Goal: Transaction & Acquisition: Purchase product/service

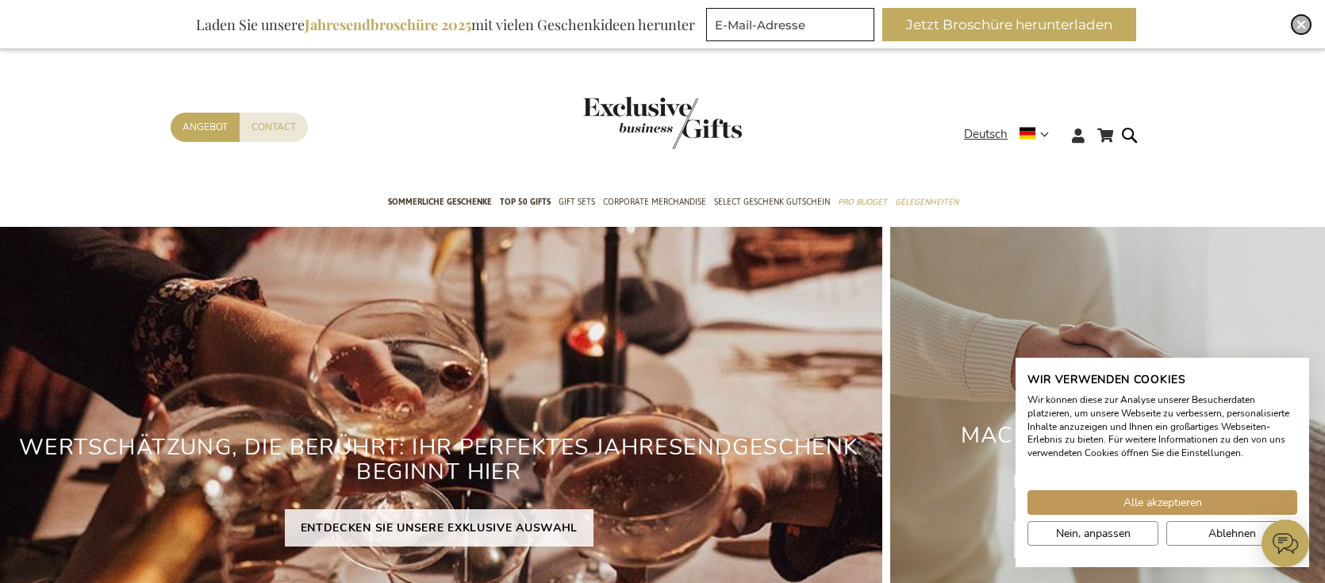
click at [1303, 28] on img "Close" at bounding box center [1301, 25] width 10 height 10
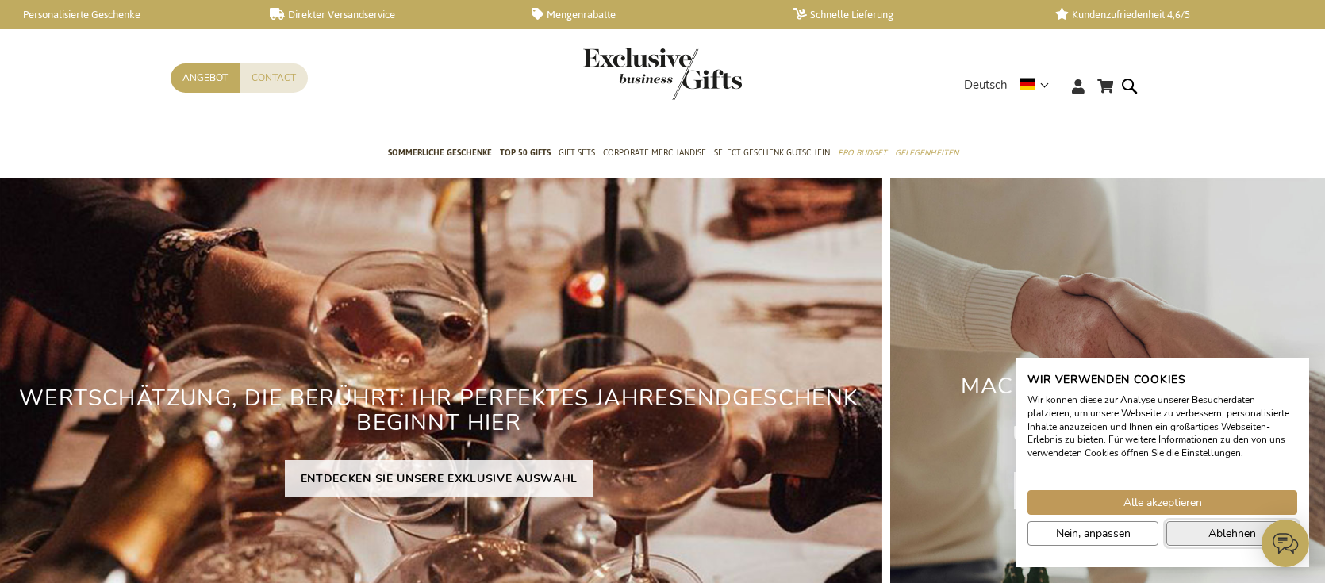
click at [1203, 537] on button "Ablehnen" at bounding box center [1231, 533] width 131 height 25
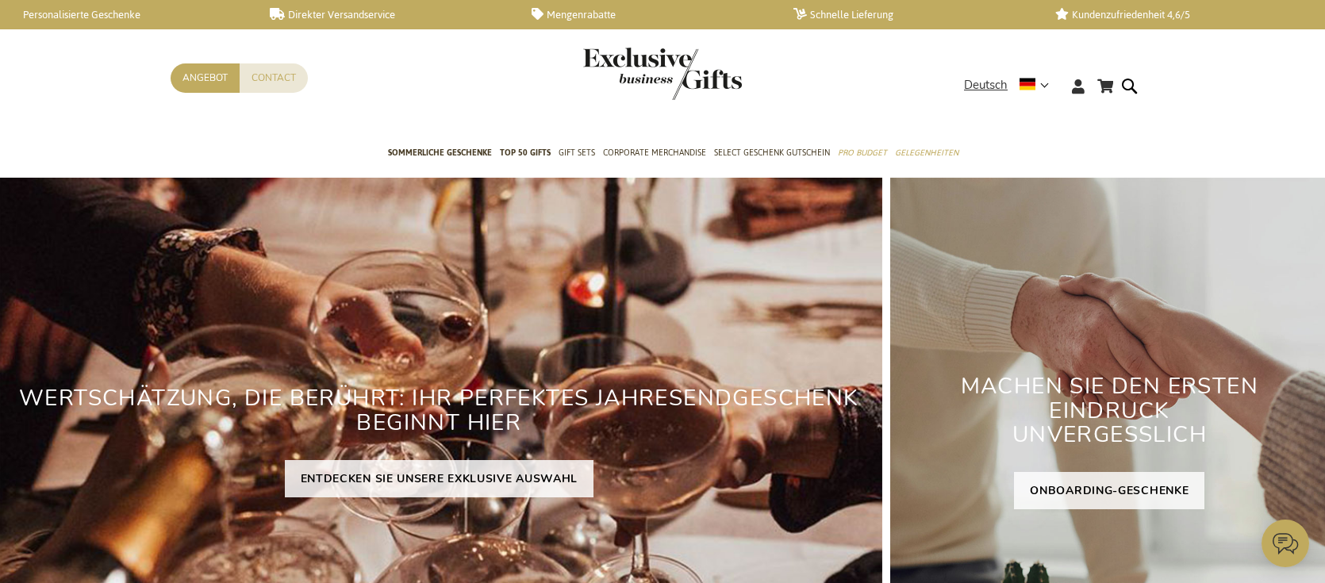
click at [191, 561] on div "WERTSCHÄTZUNG, DIE BERÜHRT: IHR PERFEKTES JAHRESENDGESCHENK BEGINNT HIER ENTDEC…" at bounding box center [439, 436] width 886 height 516
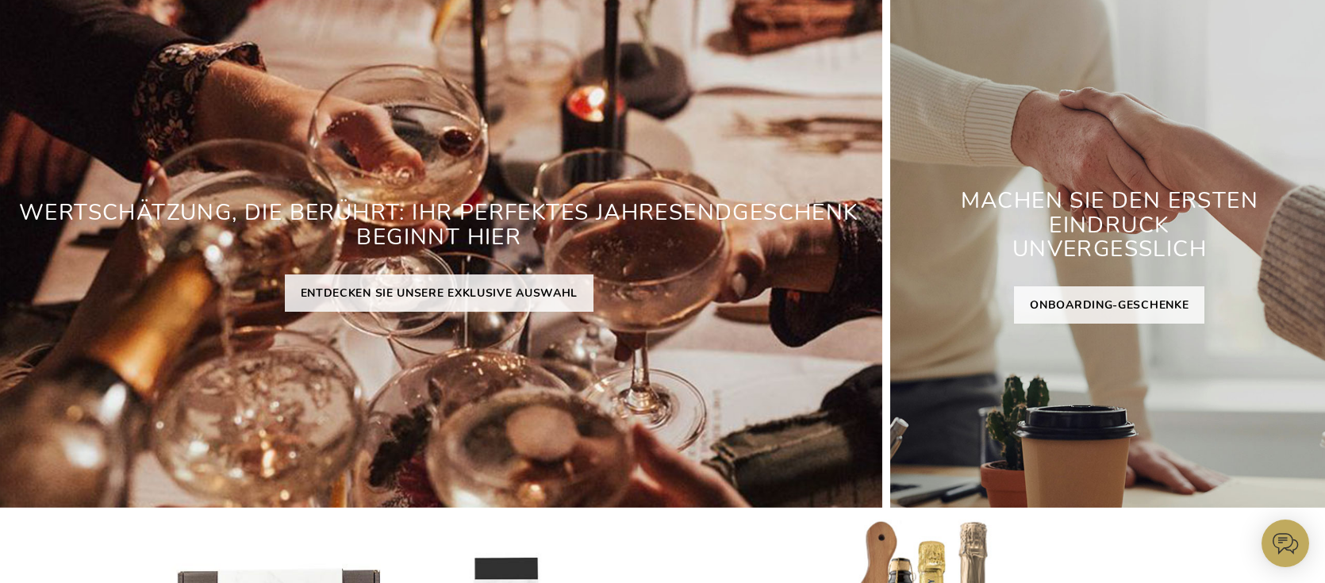
scroll to position [212, 0]
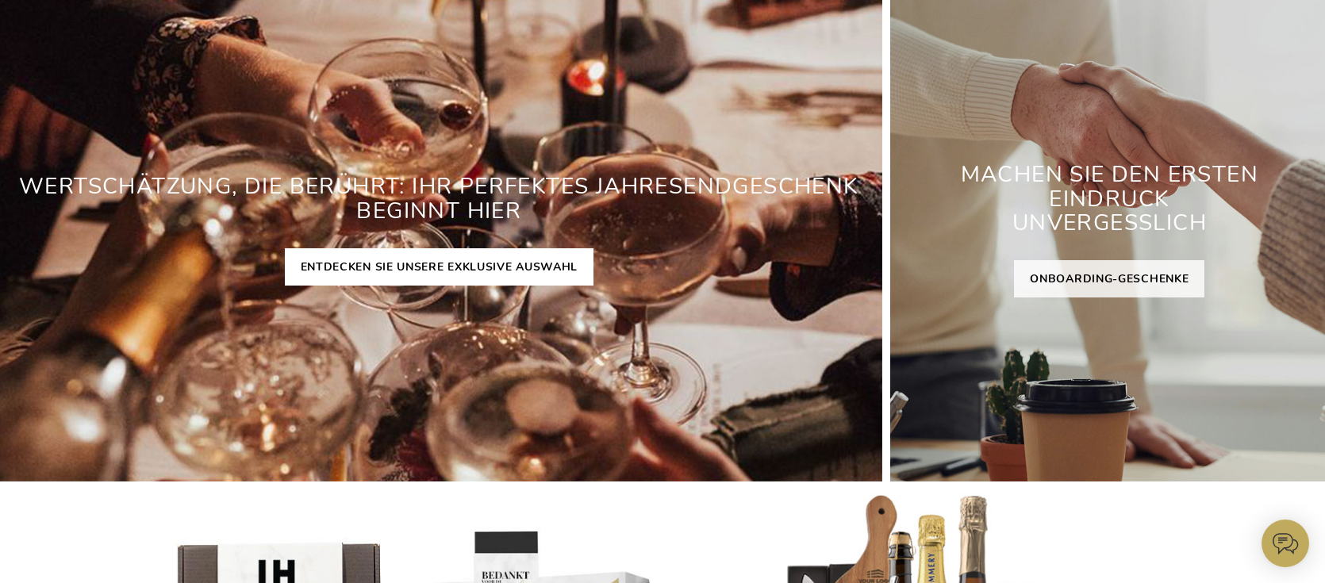
click at [511, 272] on link "ENTDECKEN SIE UNSERE EXKLUSIVE AUSWAHL" at bounding box center [439, 266] width 309 height 37
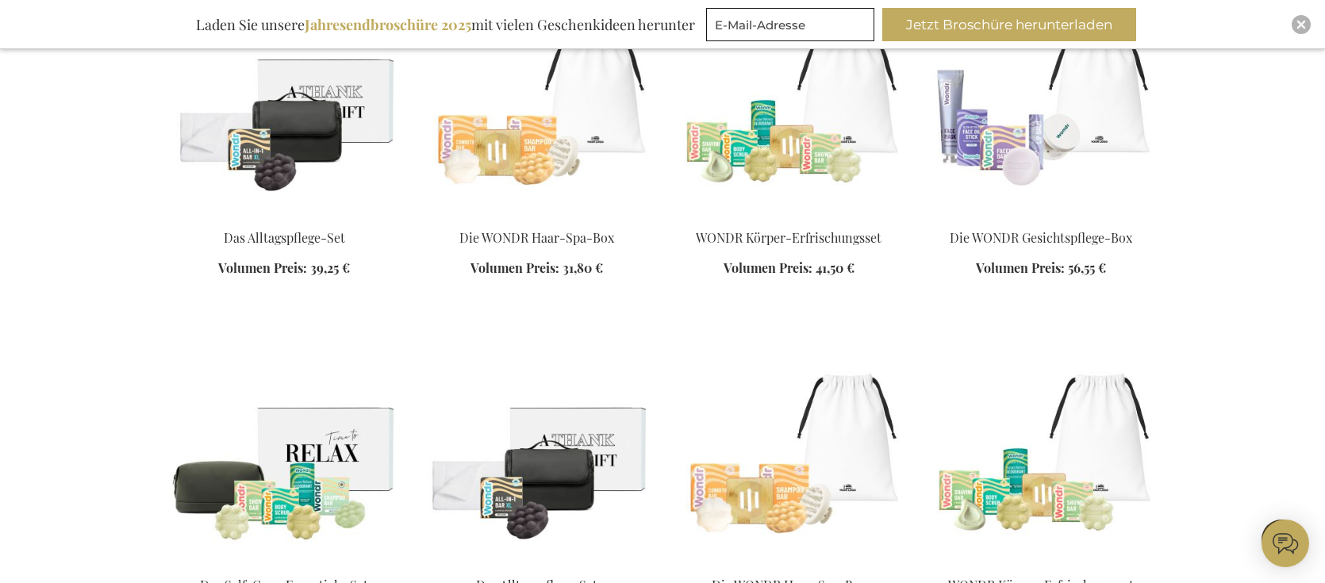
scroll to position [1918, 0]
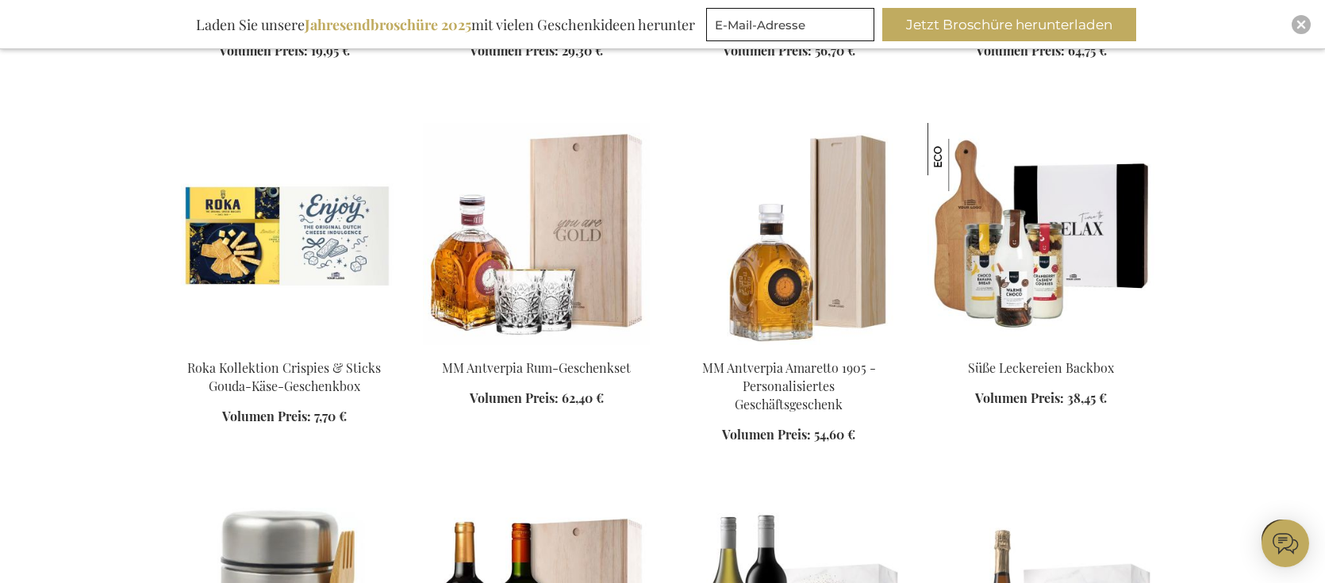
scroll to position [3319, 0]
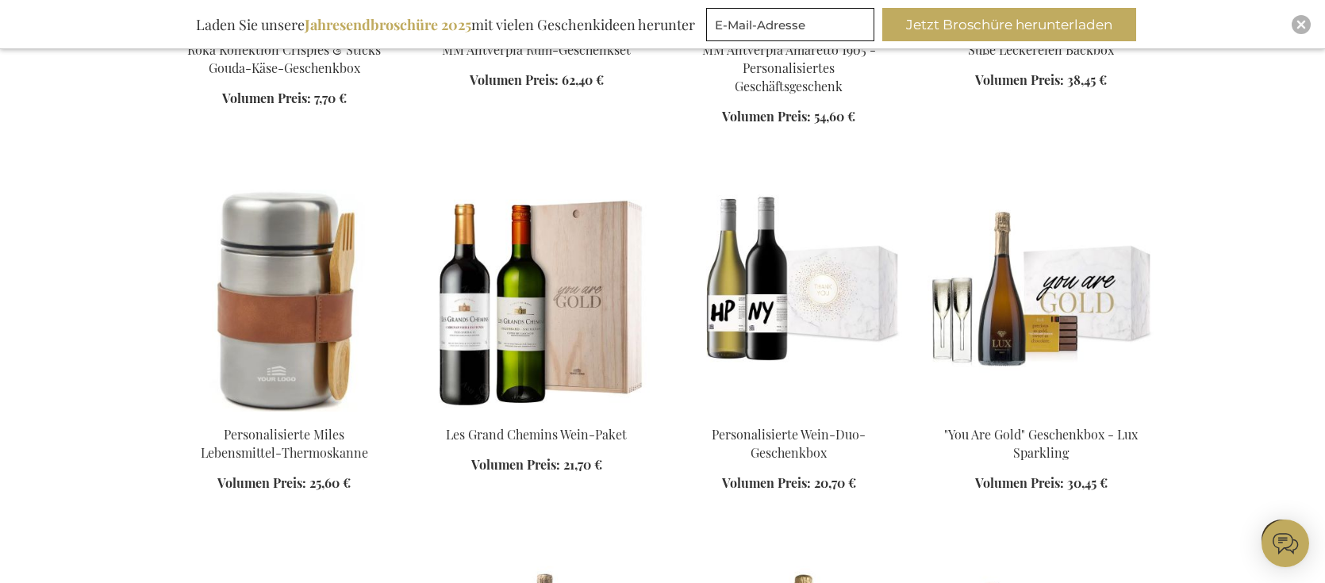
scroll to position [3544, 0]
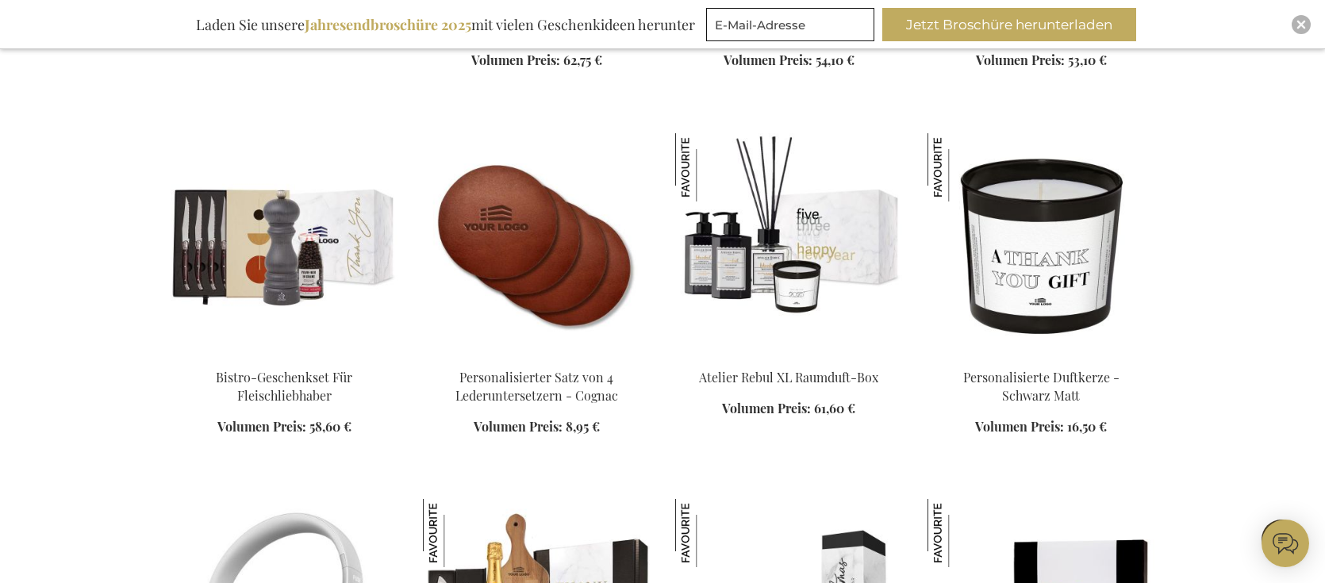
scroll to position [5064, 0]
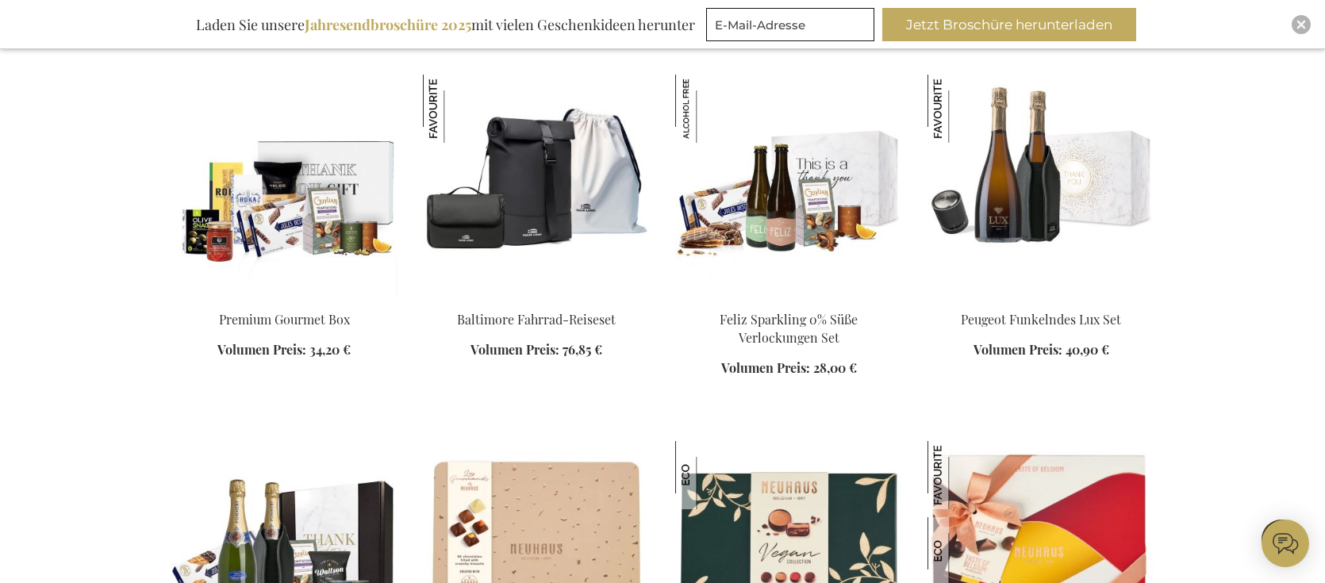
scroll to position [5857, 0]
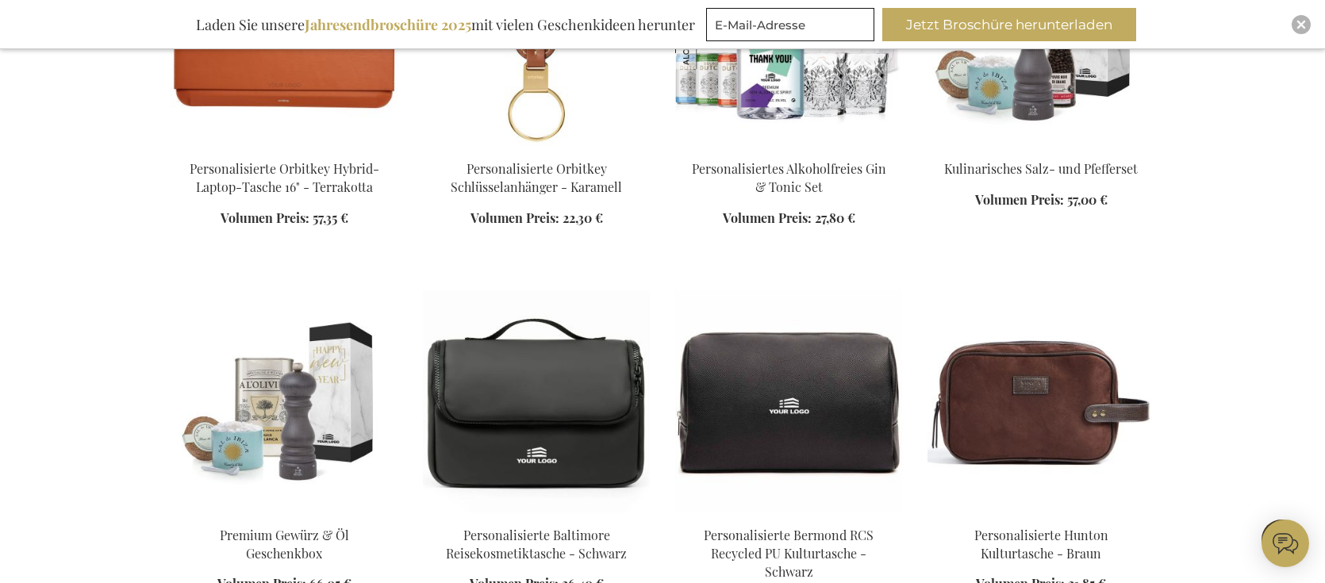
scroll to position [7616, 0]
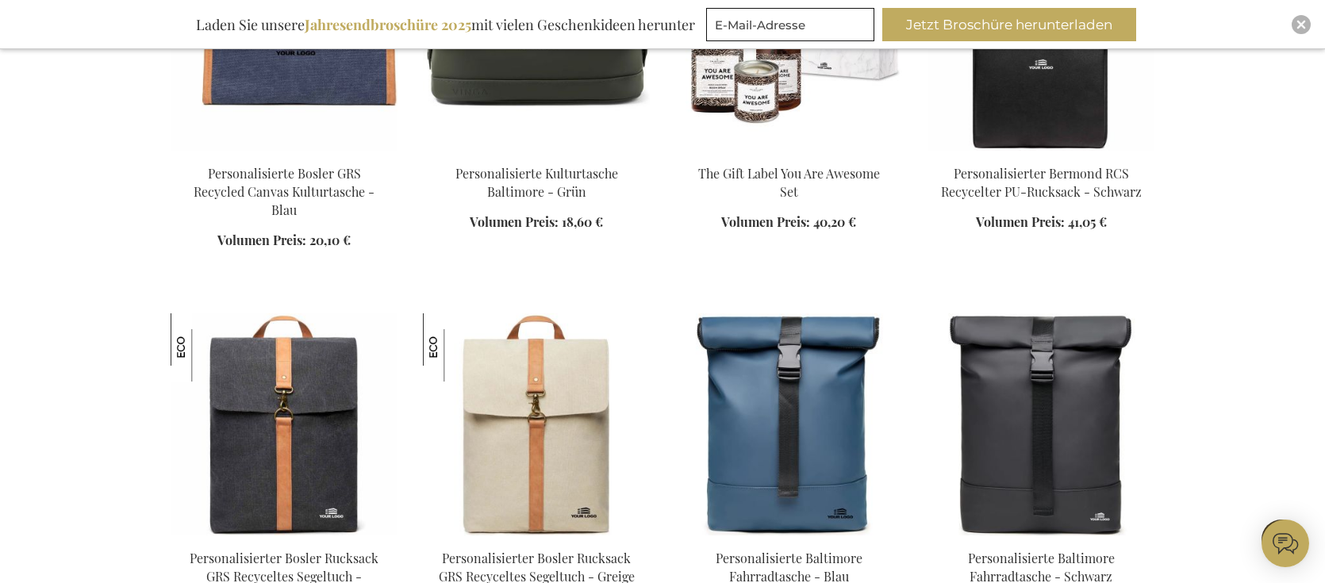
scroll to position [8225, 0]
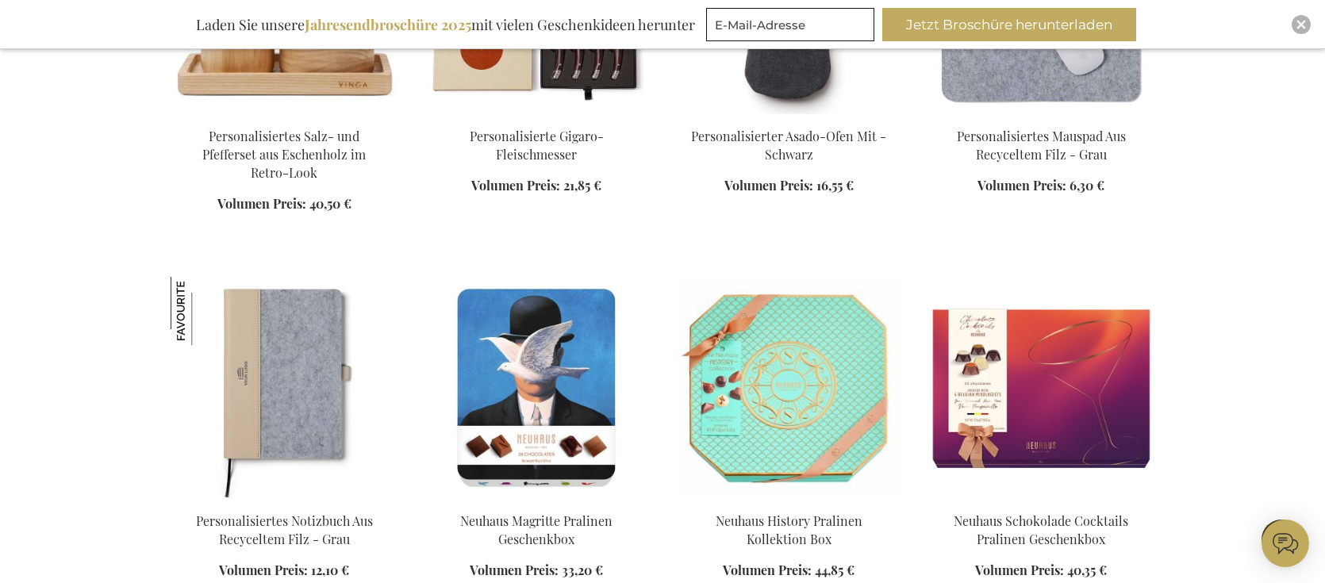
scroll to position [9397, 0]
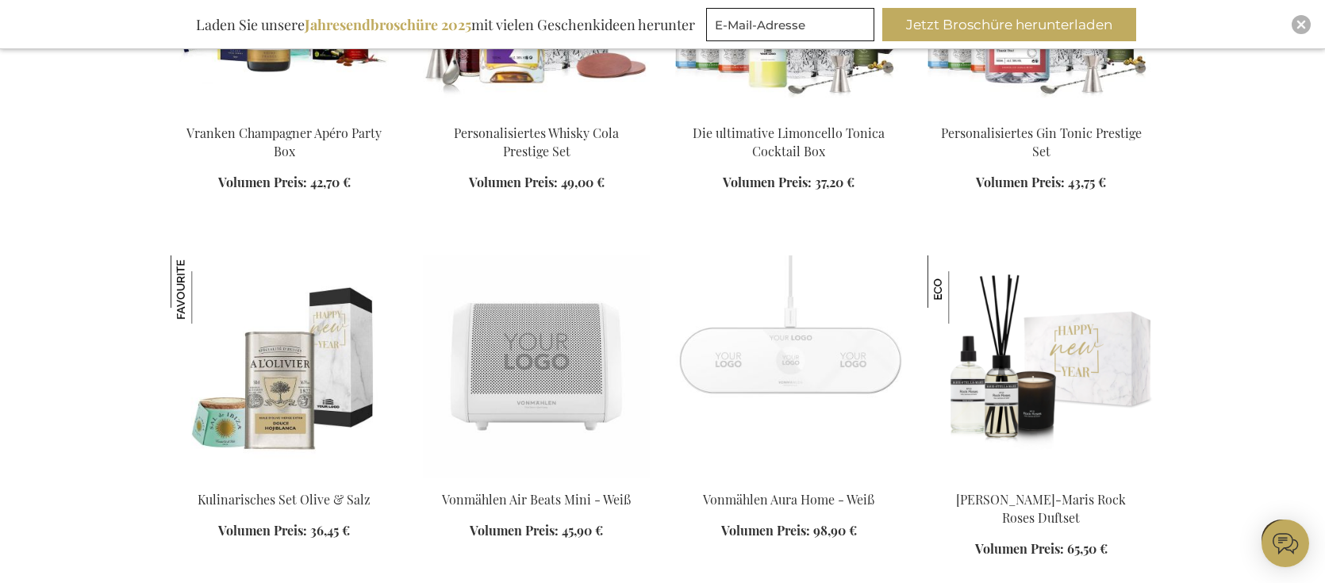
scroll to position [11676, 0]
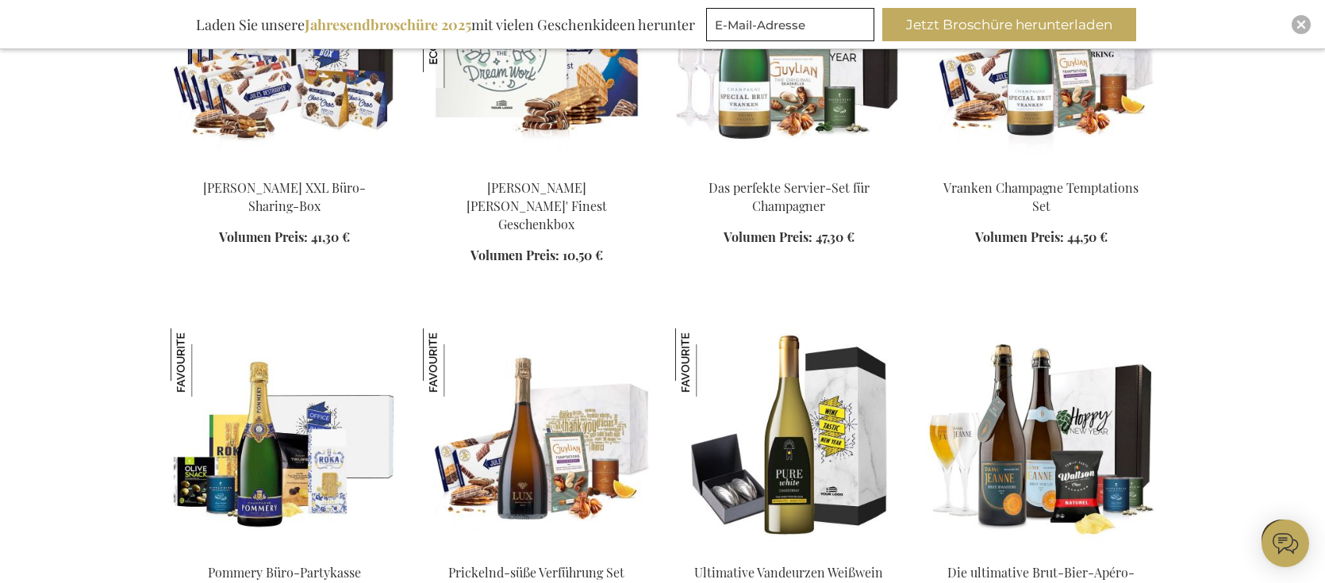
scroll to position [14434, 0]
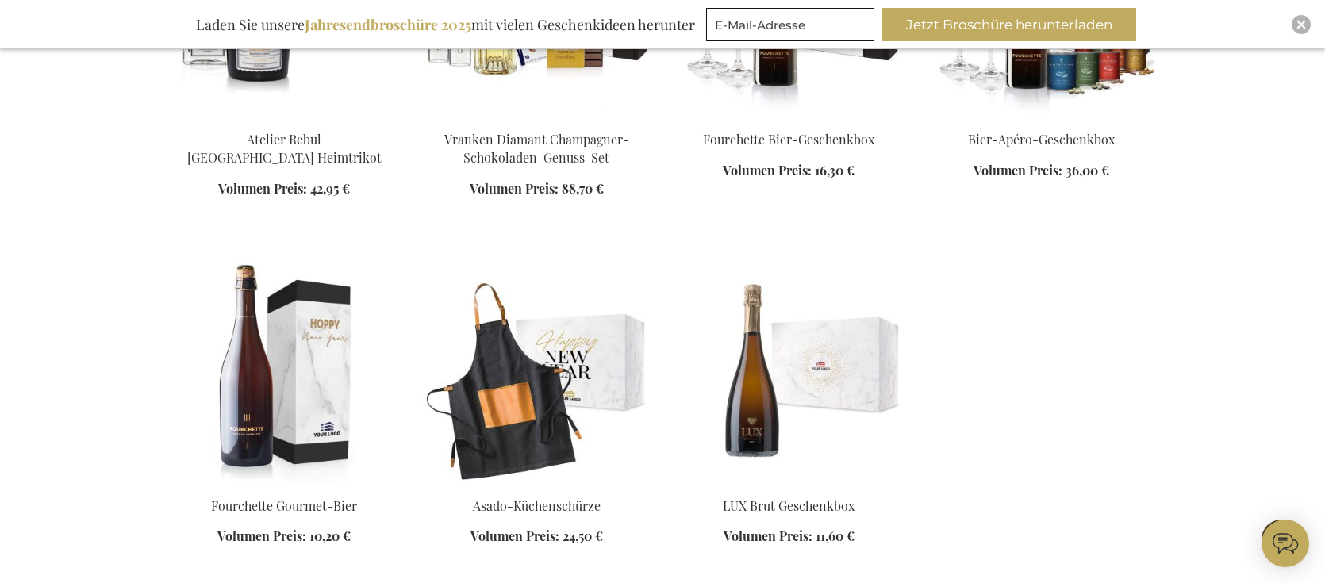
scroll to position [16476, 0]
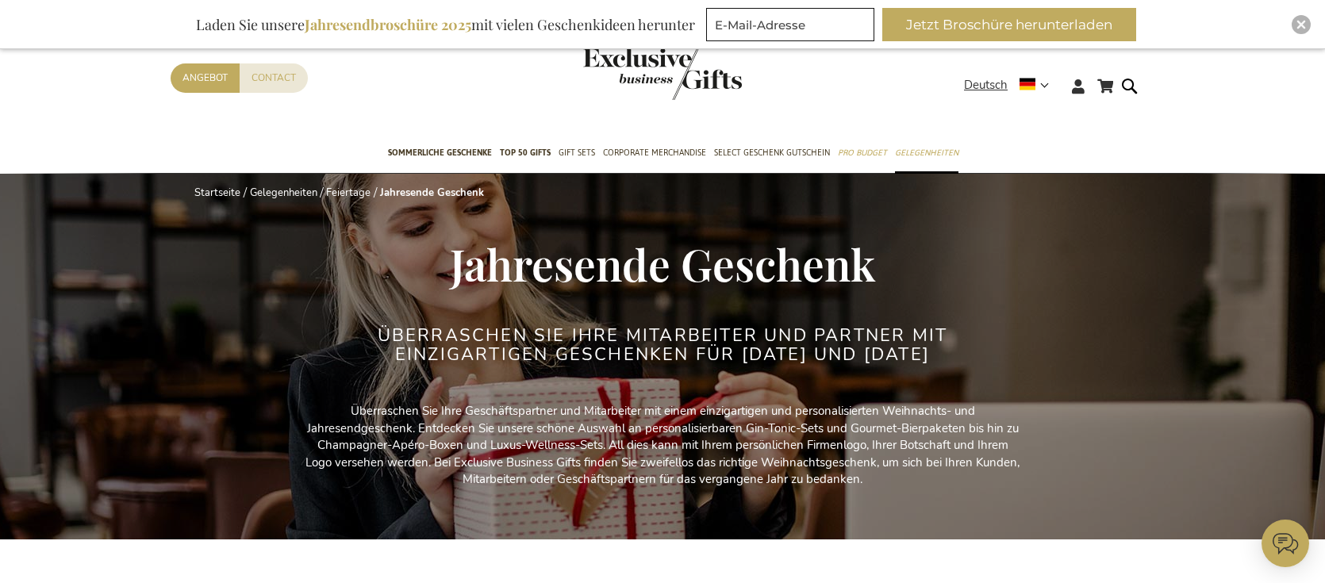
click at [654, 94] on img "store logo" at bounding box center [662, 74] width 159 height 52
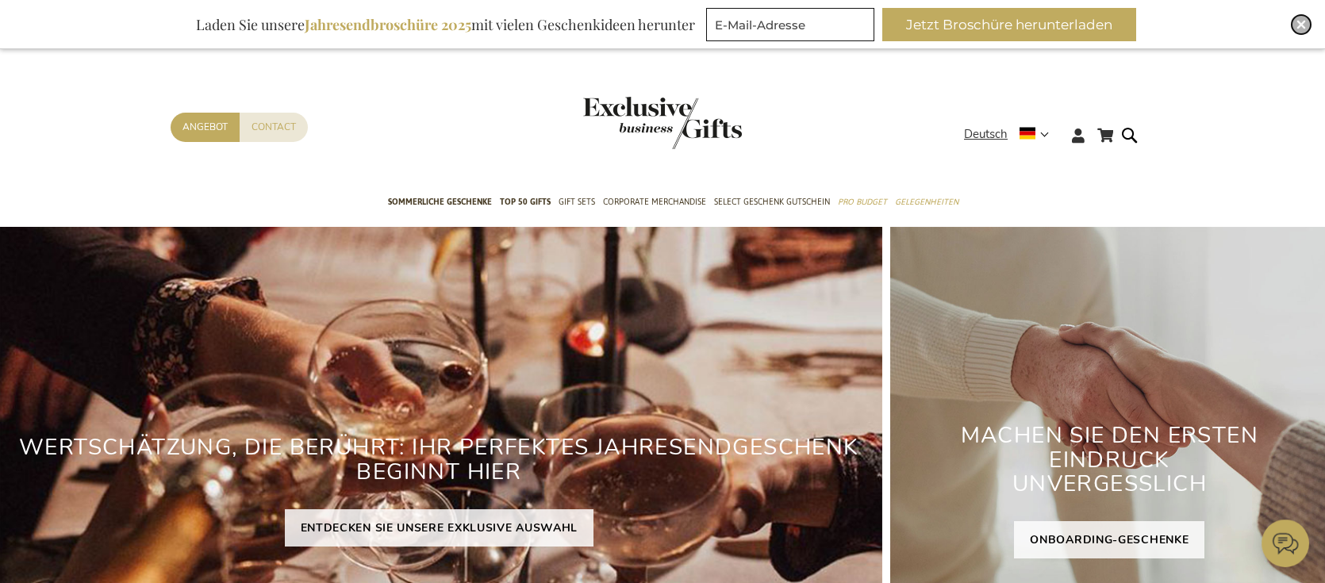
click at [1301, 25] on img "Close" at bounding box center [1301, 25] width 10 height 10
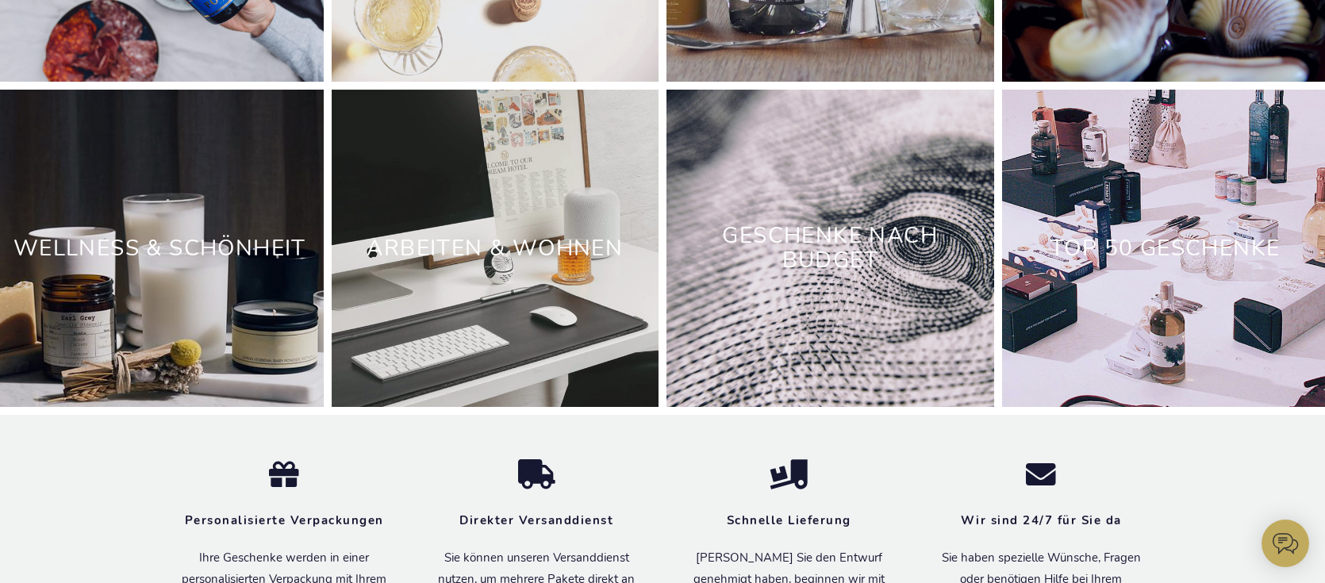
scroll to position [4907, 0]
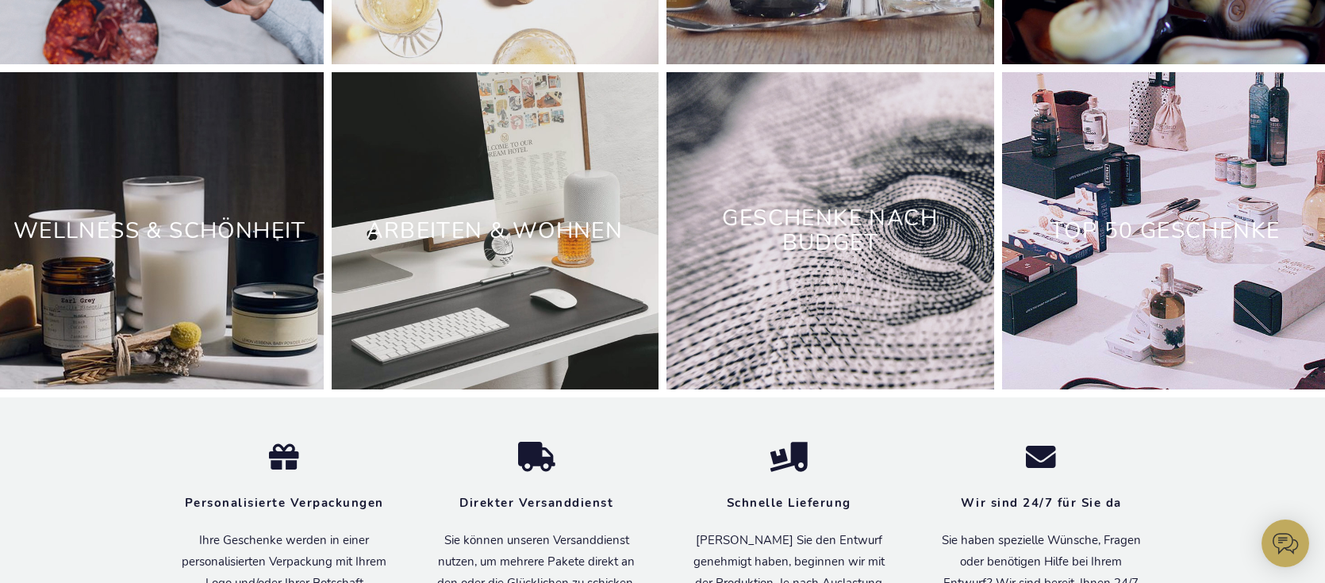
click at [850, 262] on h2 "Geschenke nach Budget" at bounding box center [830, 231] width 328 height 75
click at [832, 217] on link "Geschenke nach Budget" at bounding box center [830, 230] width 216 height 55
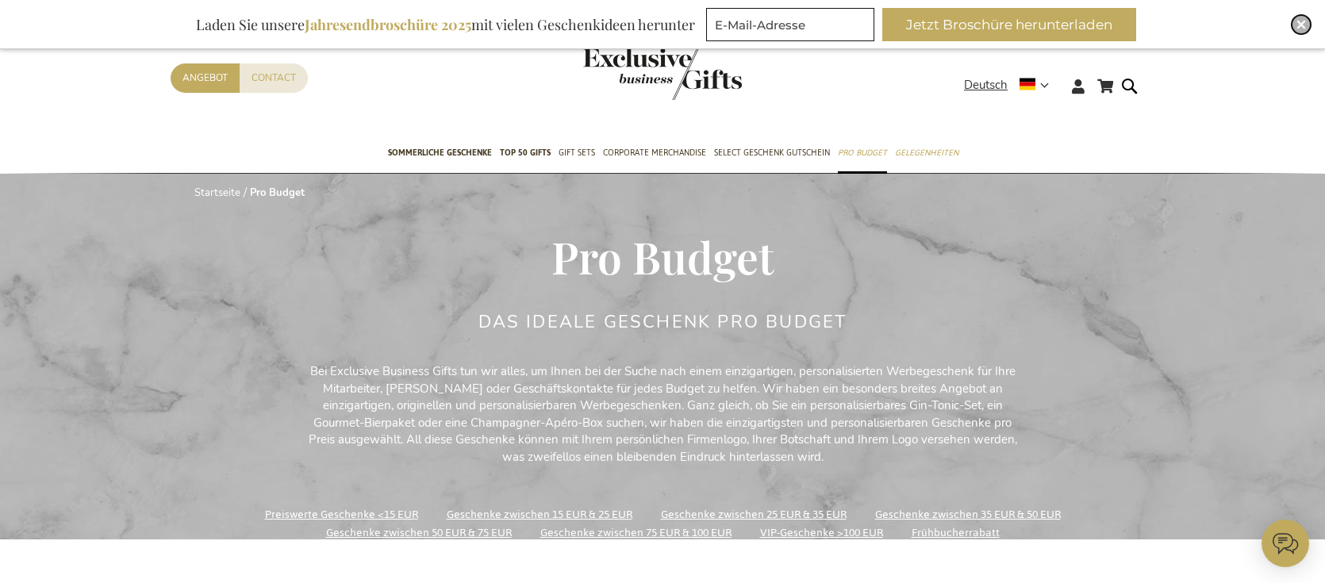
click at [1293, 25] on div "Close" at bounding box center [1301, 24] width 19 height 19
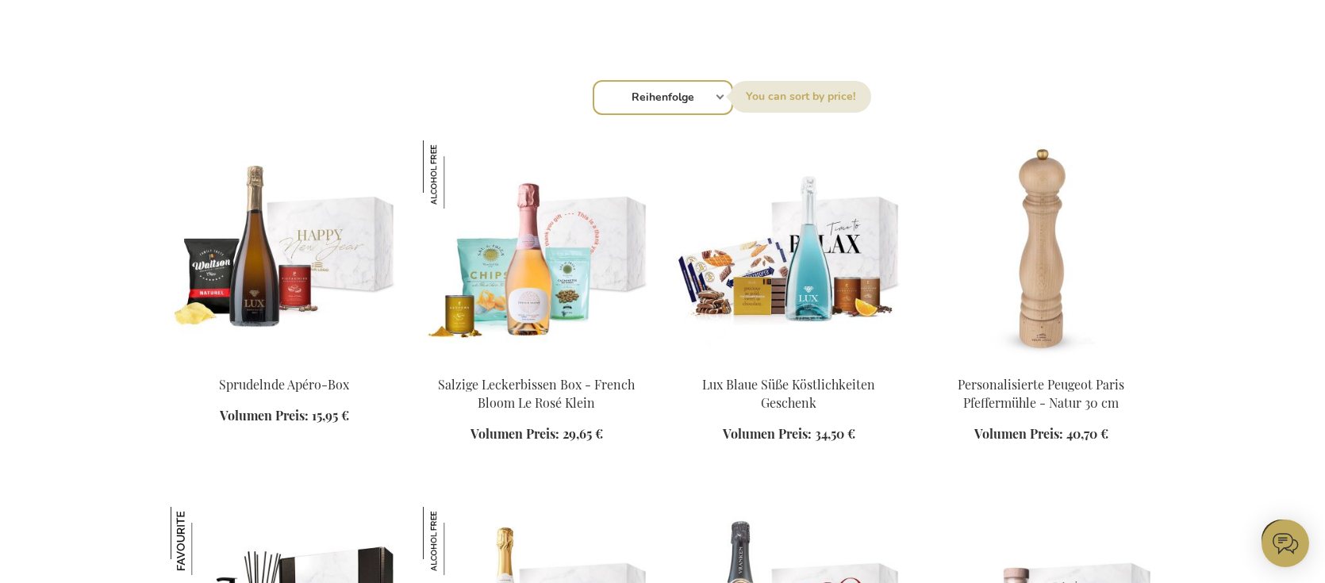
scroll to position [572, 0]
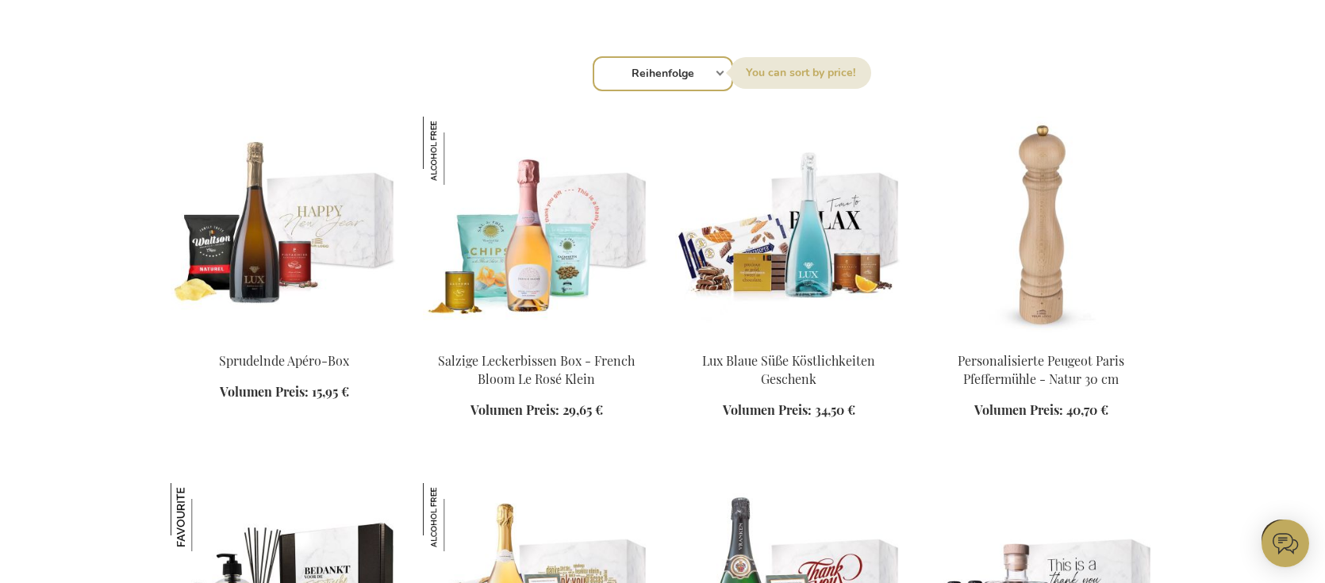
click at [678, 71] on select "Reihenfolge Best Sellers Am meisten angesehen Neu Biggest Saving Price: low to …" at bounding box center [663, 73] width 140 height 35
select select "price_asc"
click at [593, 56] on select "Reihenfolge Best Sellers Am meisten angesehen Neu Biggest Saving Price: low to …" at bounding box center [663, 73] width 140 height 35
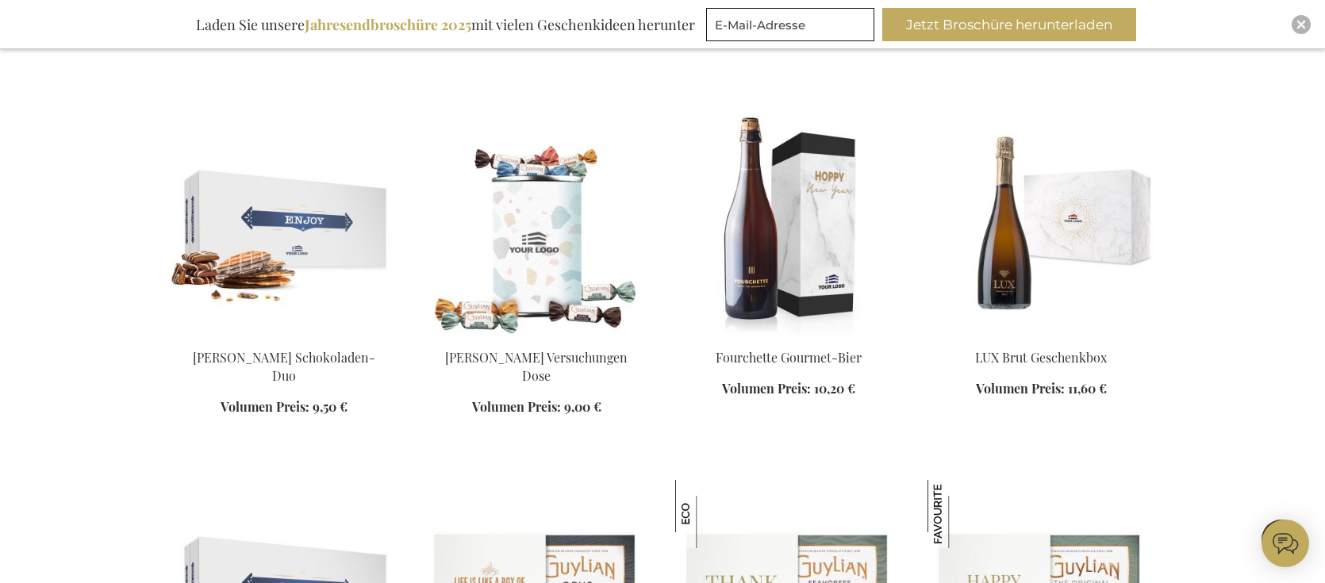
scroll to position [1332, 0]
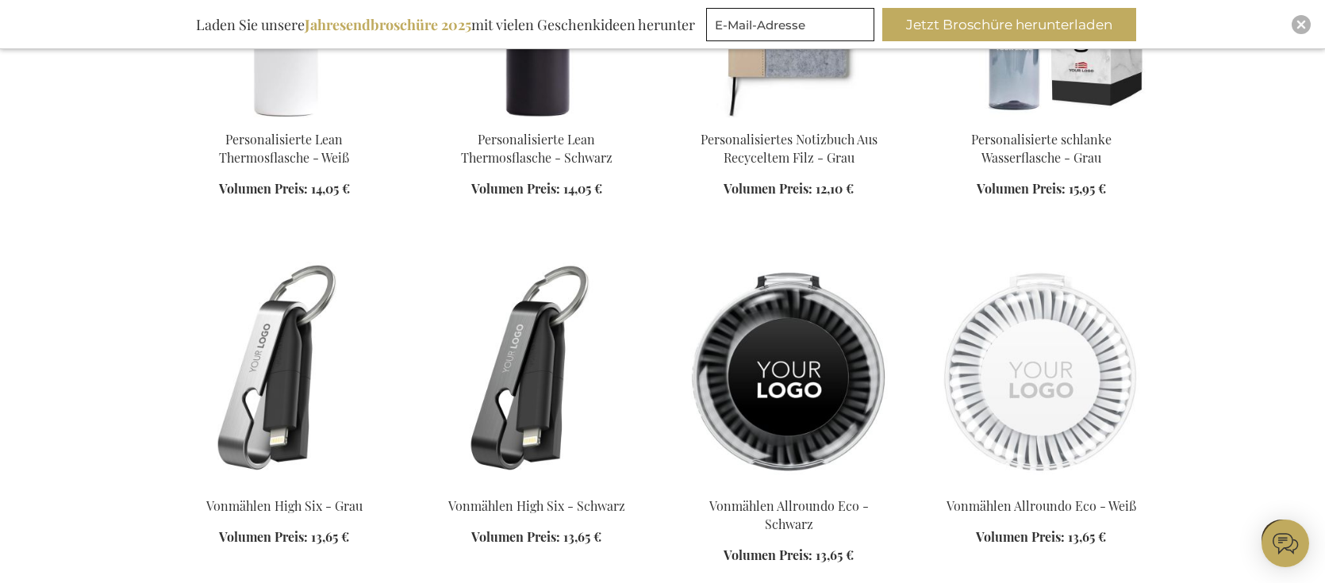
scroll to position [3430, 0]
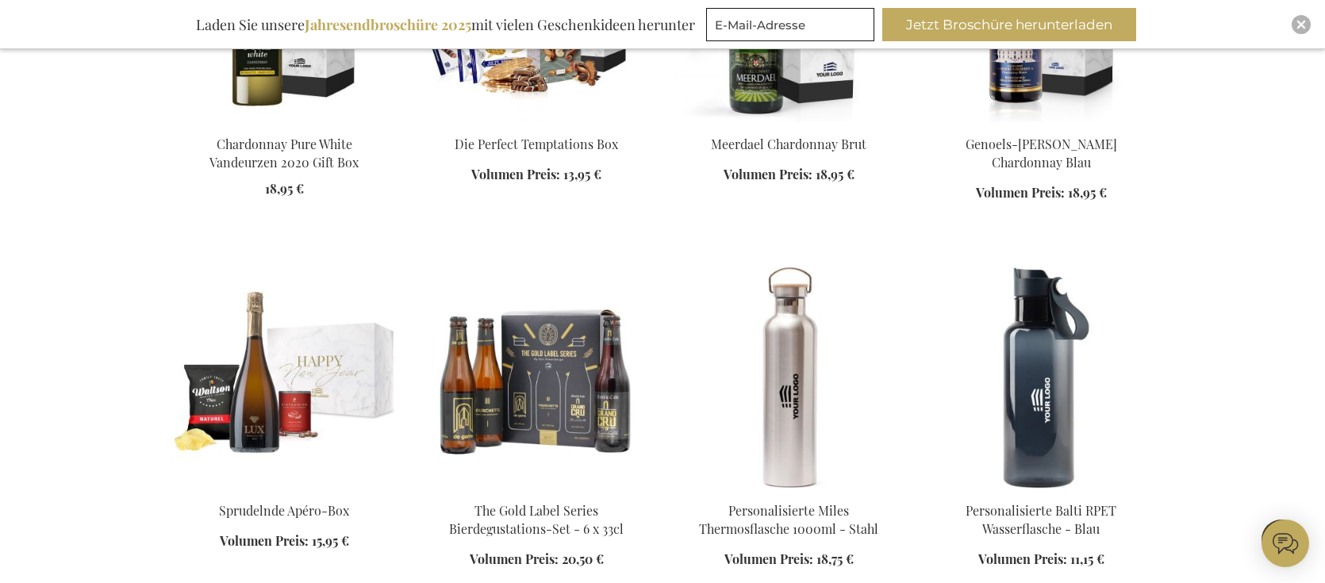
scroll to position [4529, 0]
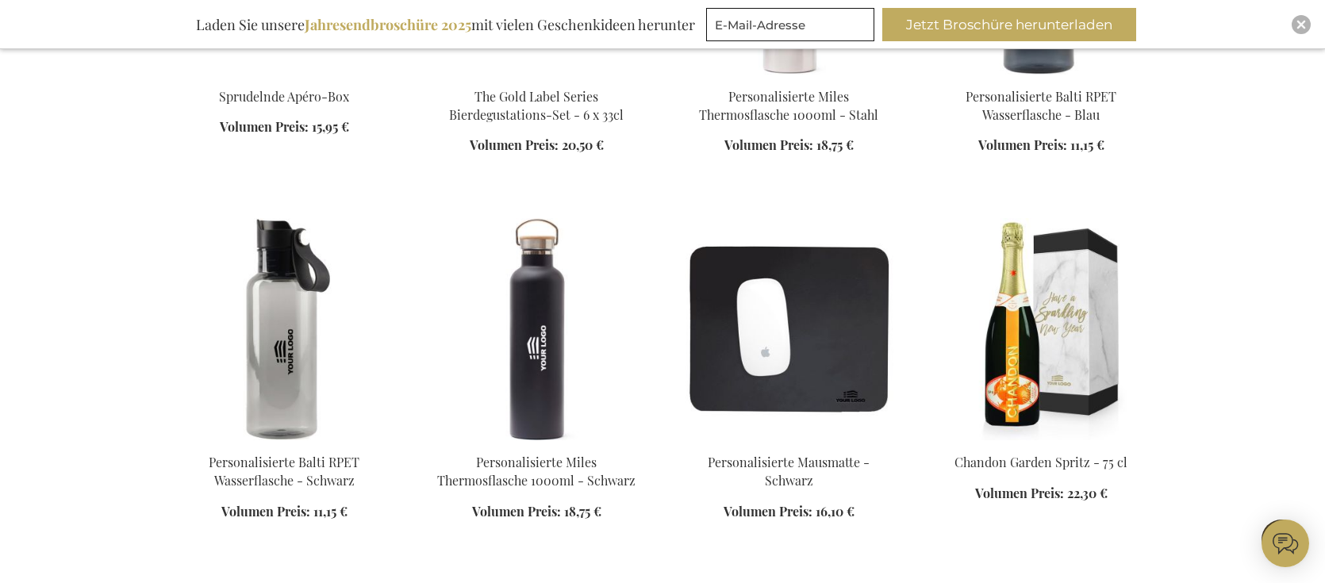
scroll to position [4963, 0]
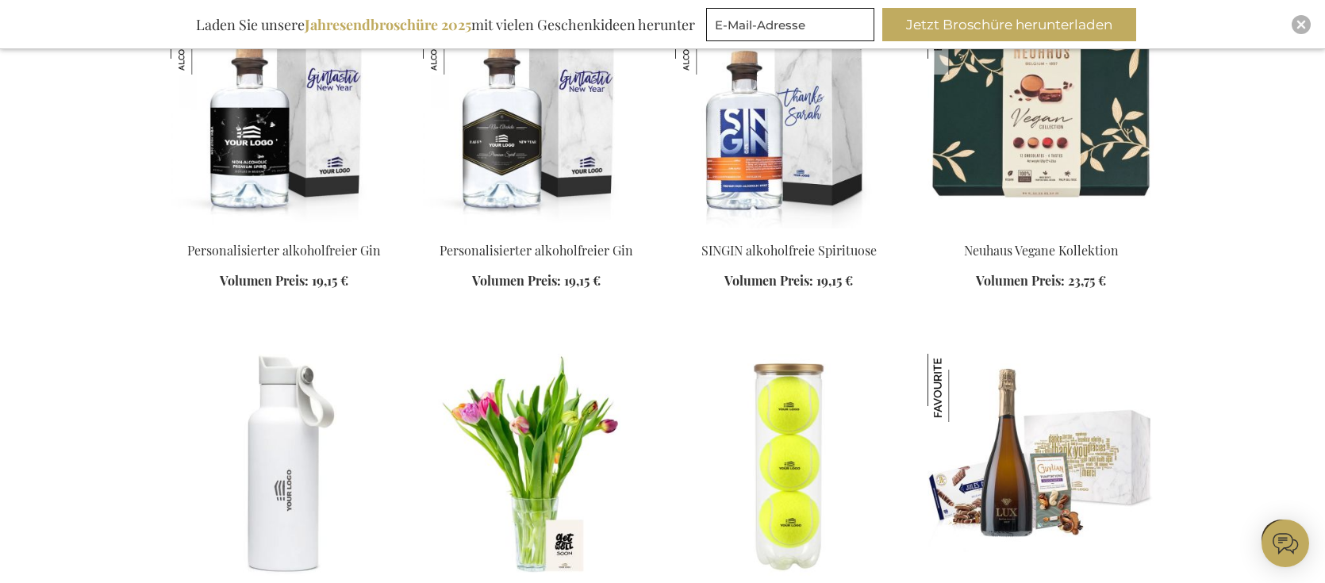
scroll to position [7118, 0]
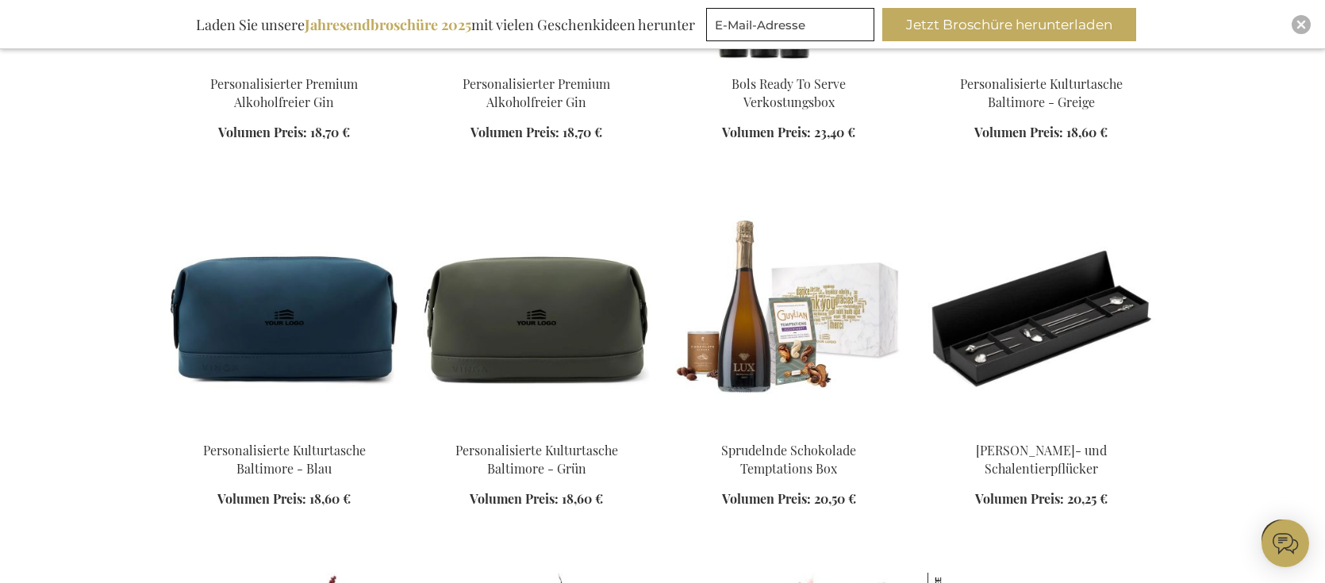
scroll to position [8635, 0]
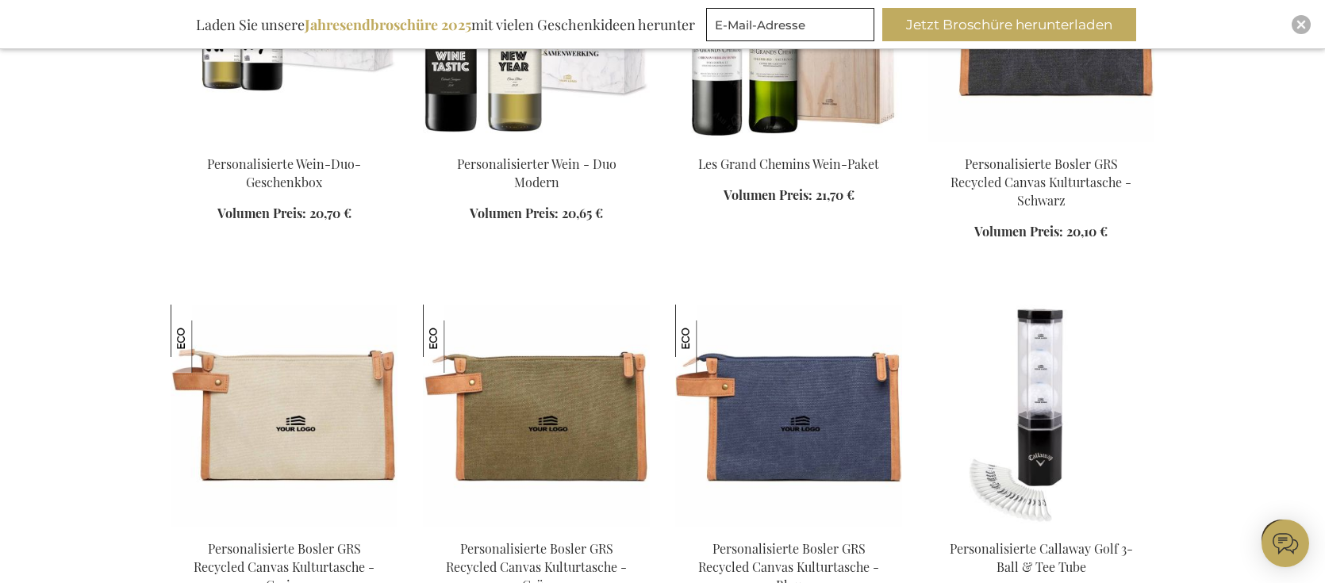
scroll to position [10335, 0]
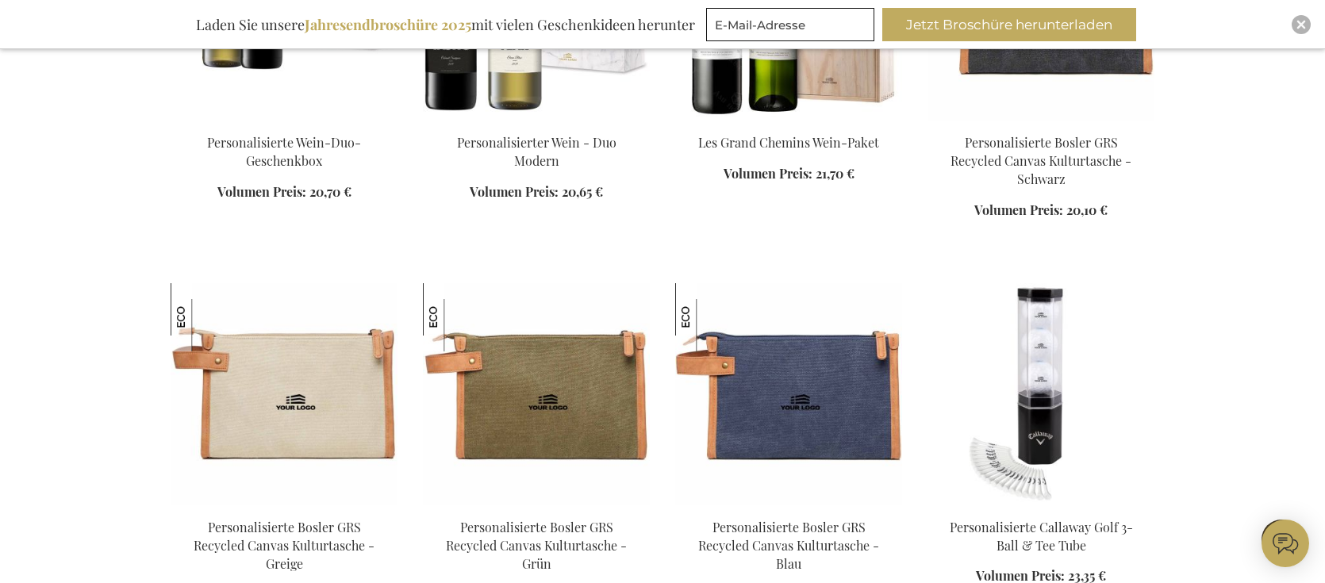
click at [1295, 23] on div "Close" at bounding box center [1301, 24] width 19 height 19
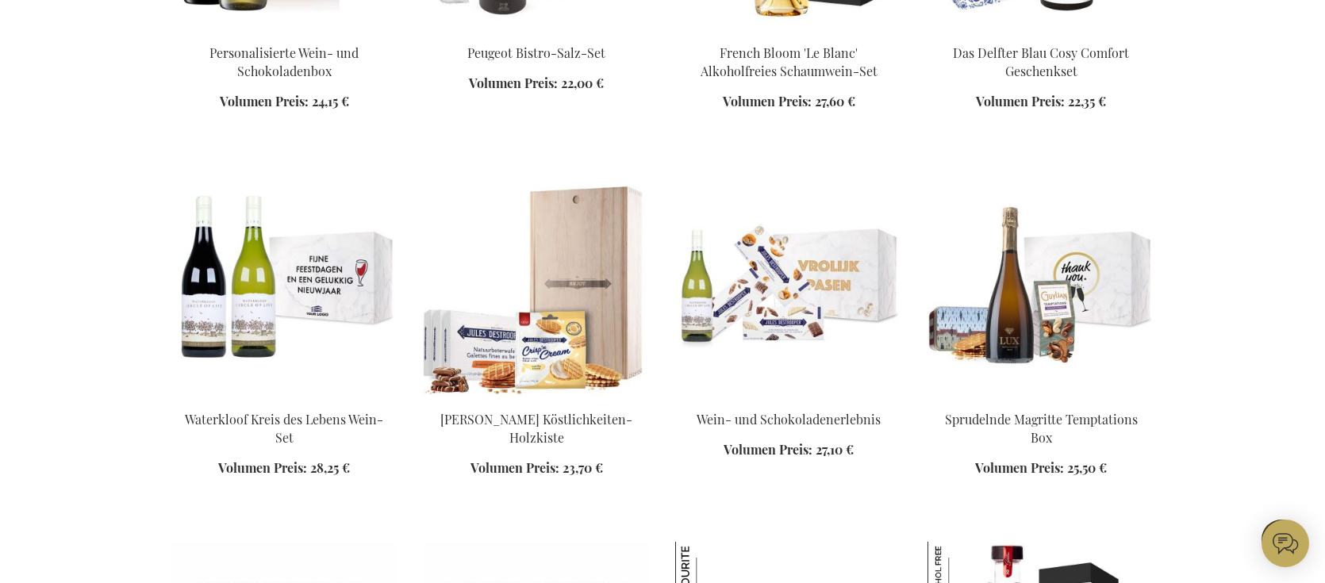
scroll to position [13099, 0]
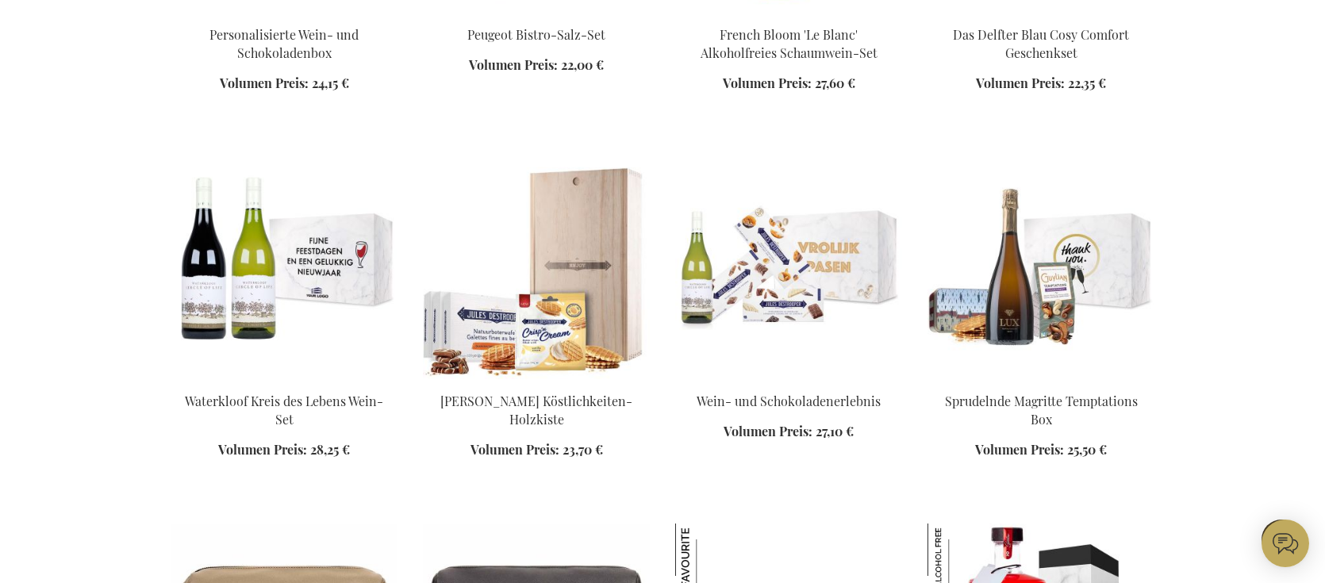
scroll to position [13667, 0]
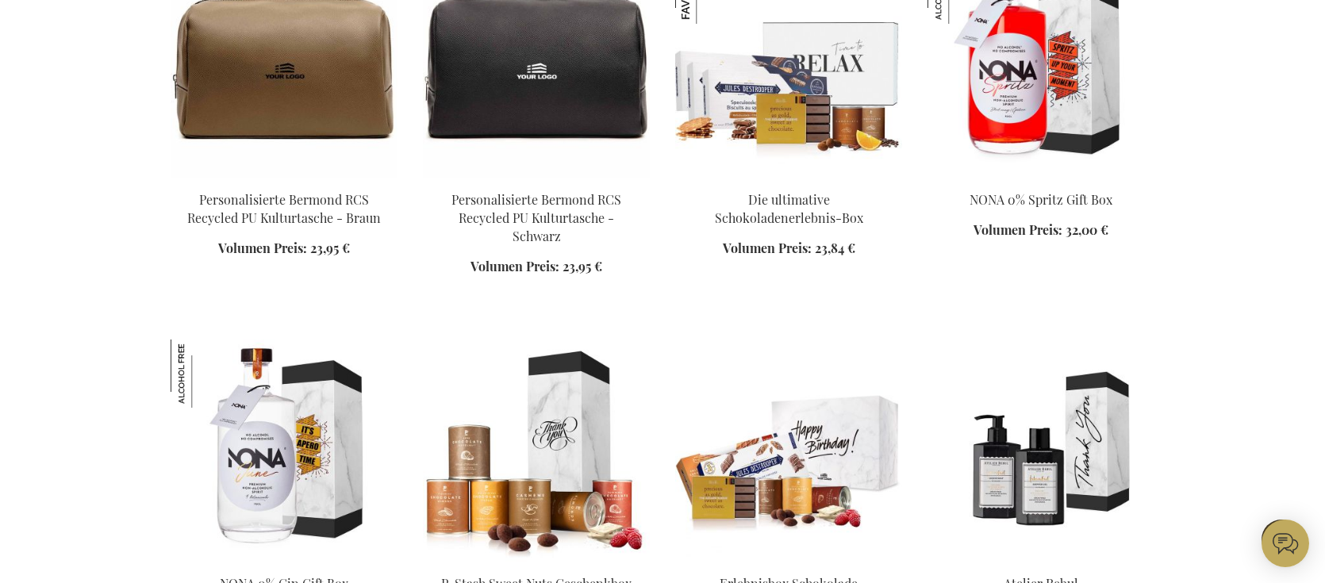
scroll to position [13985, 0]
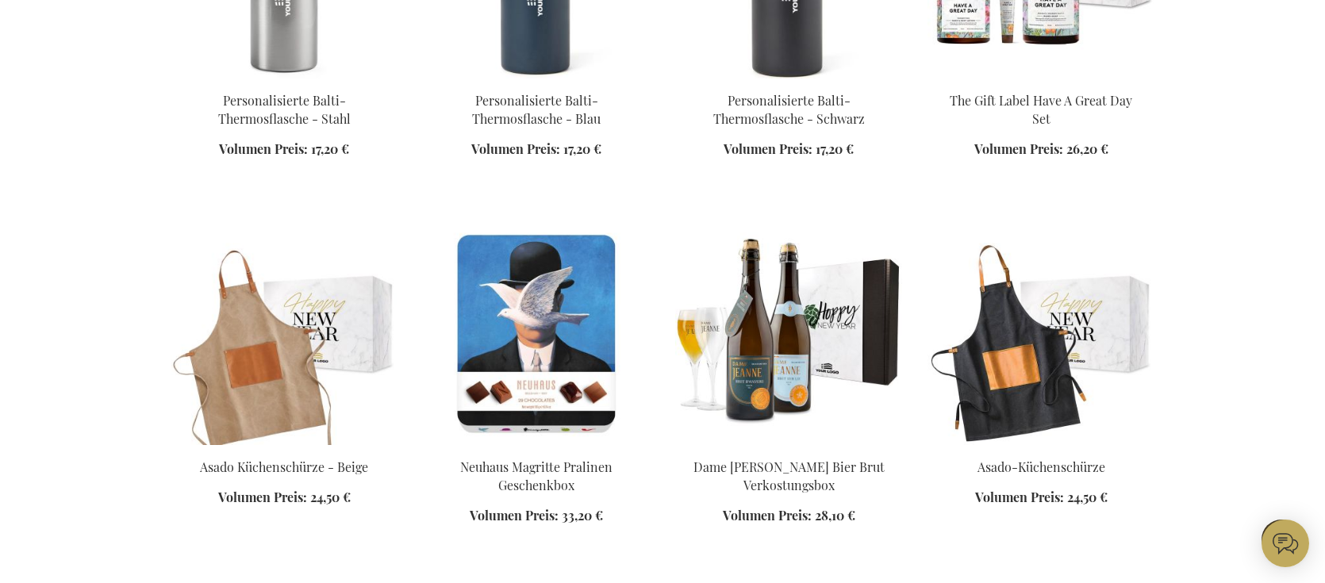
scroll to position [15310, 0]
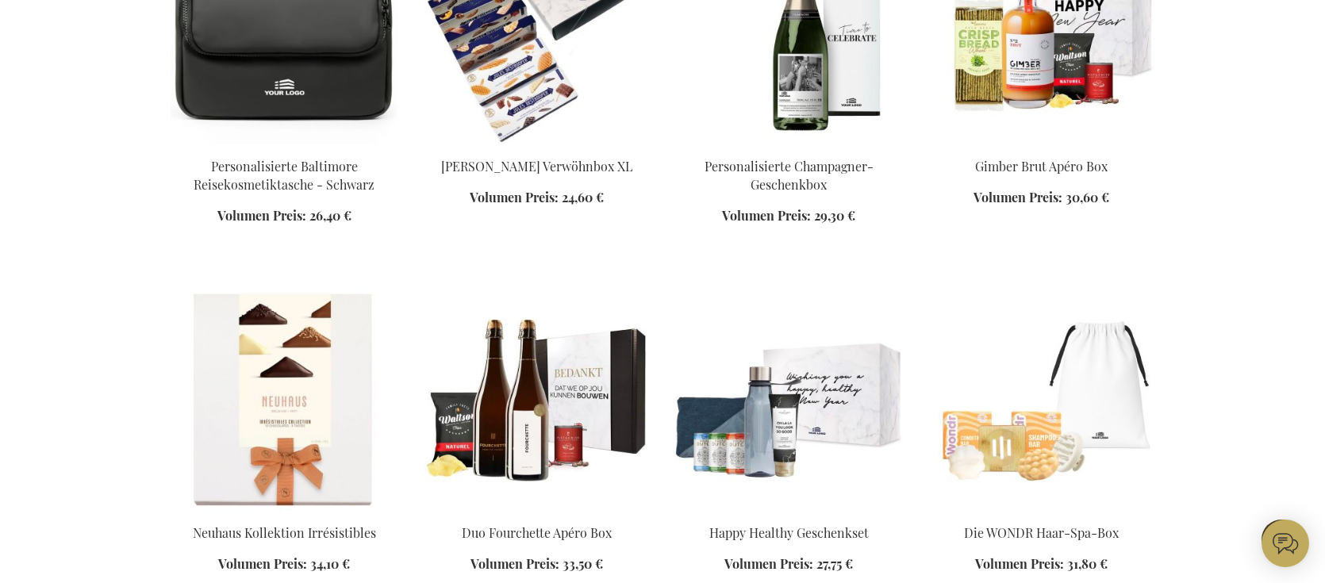
scroll to position [16426, 0]
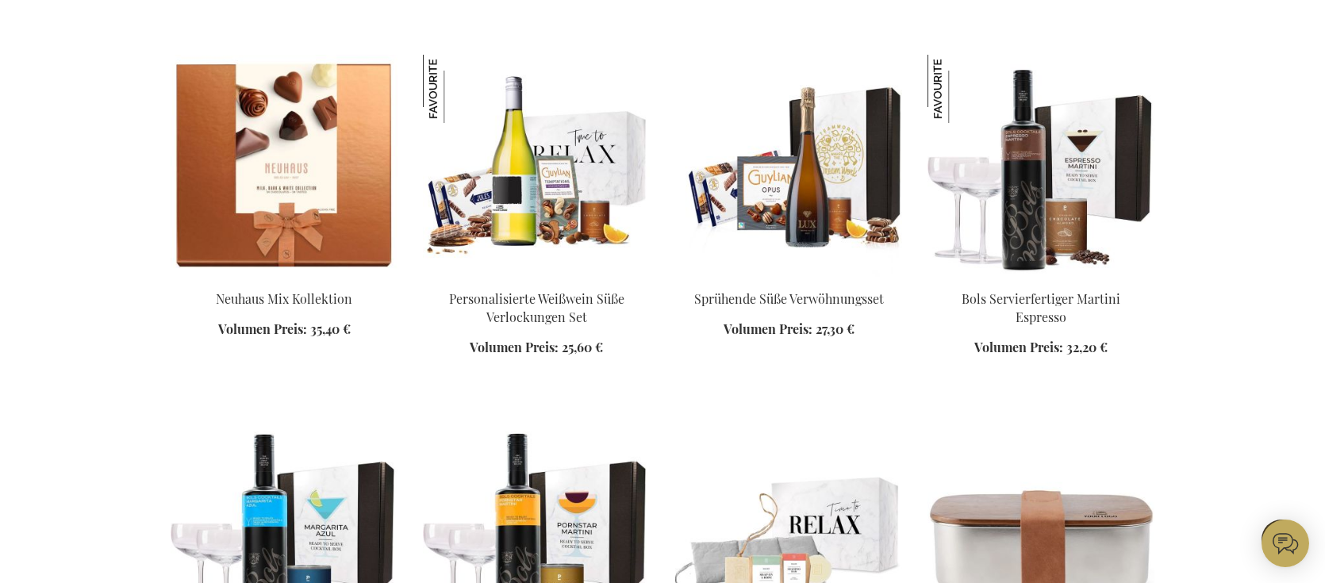
scroll to position [17891, 0]
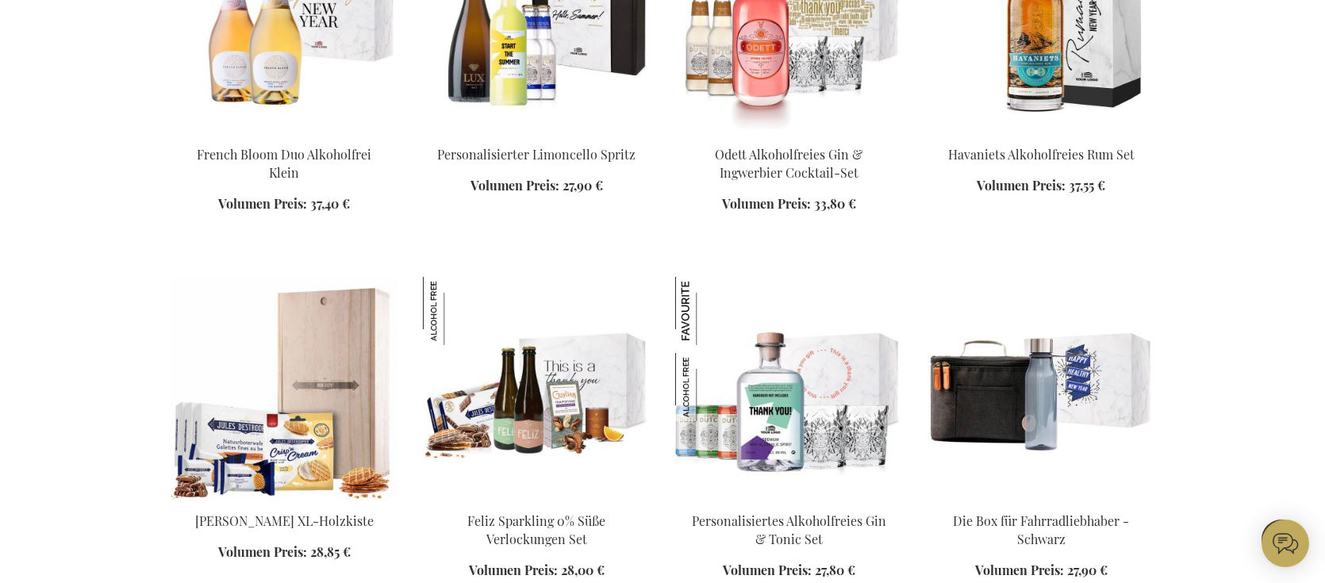
scroll to position [18968, 0]
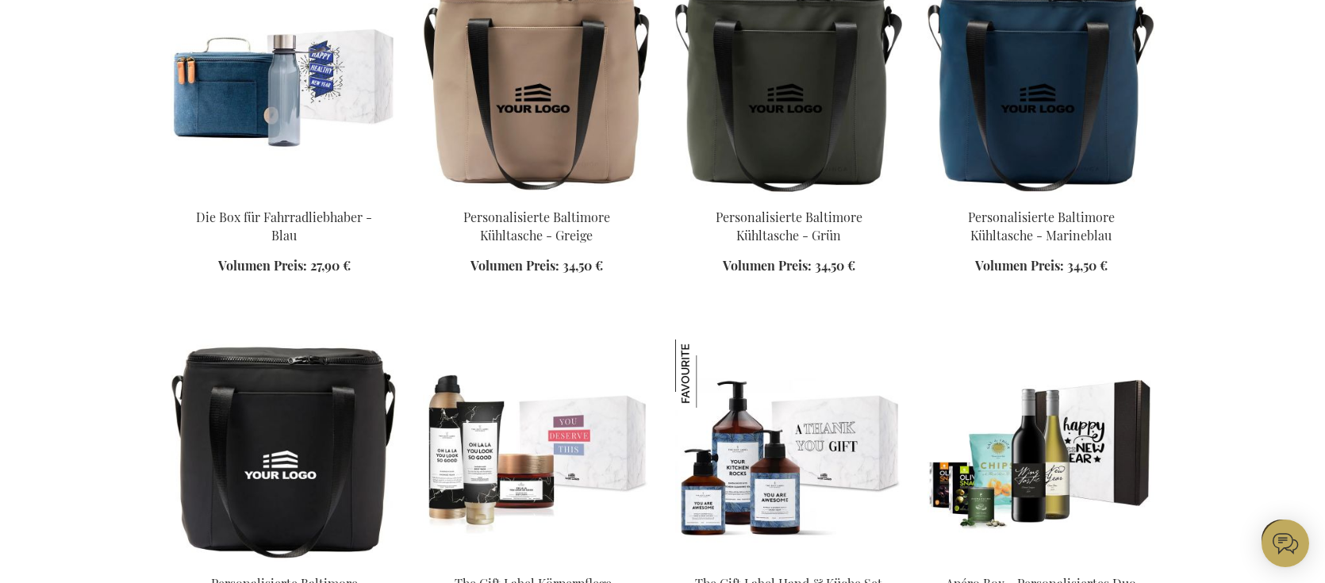
scroll to position [19568, 0]
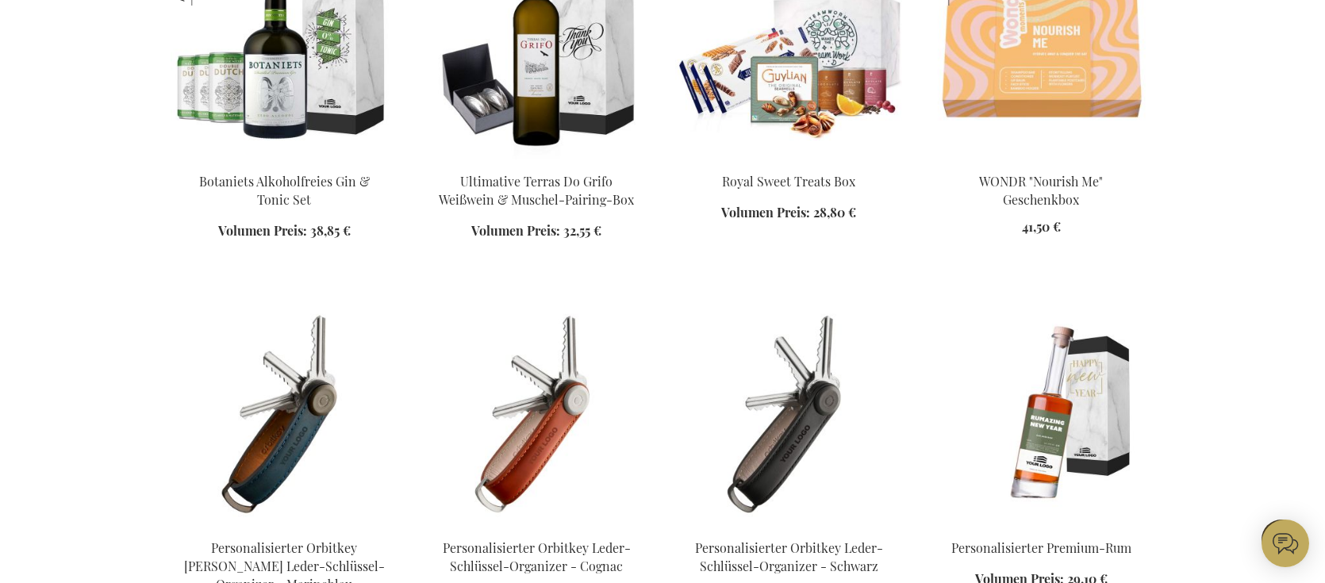
scroll to position [21107, 0]
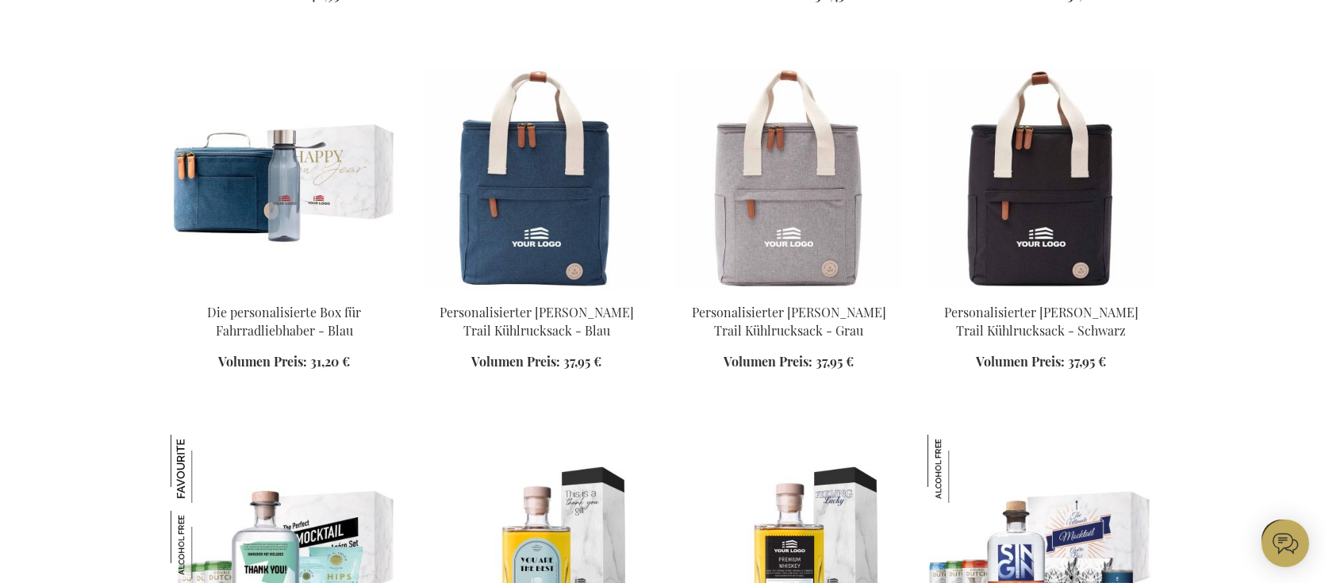
scroll to position [23410, 0]
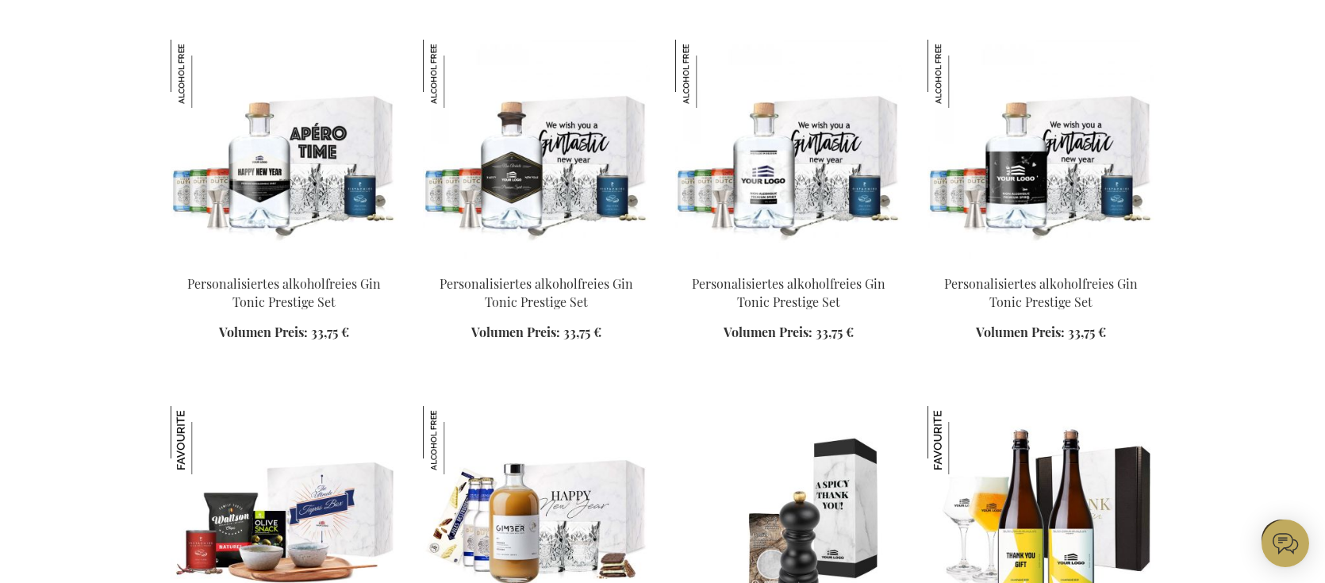
scroll to position [24218, 0]
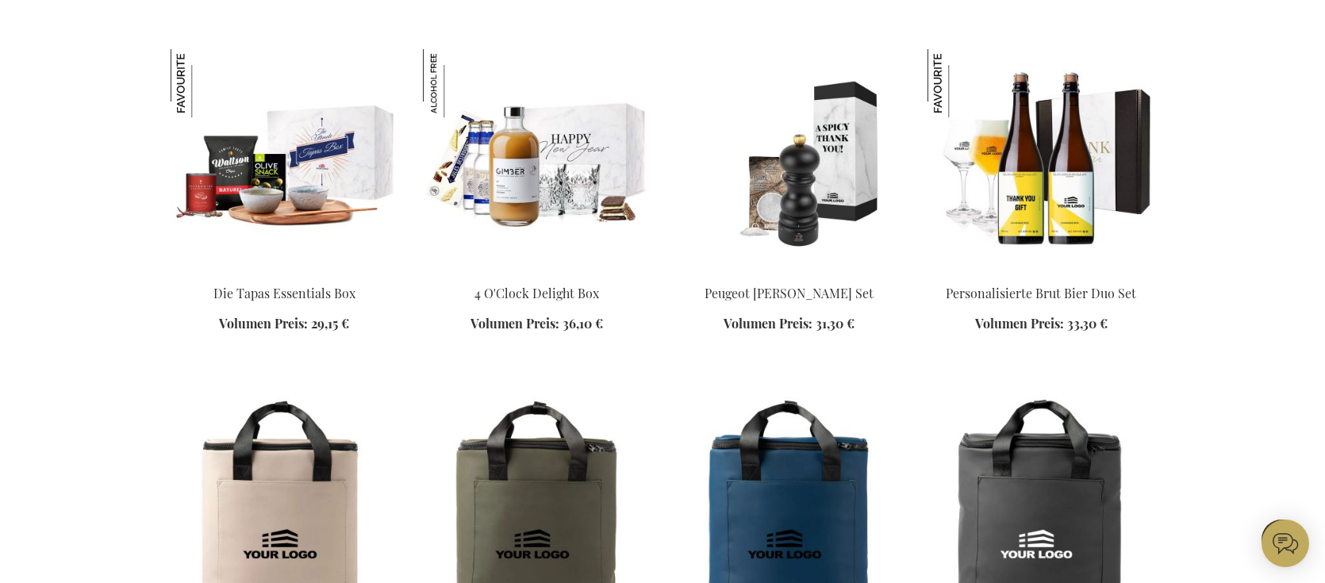
scroll to position [25443, 0]
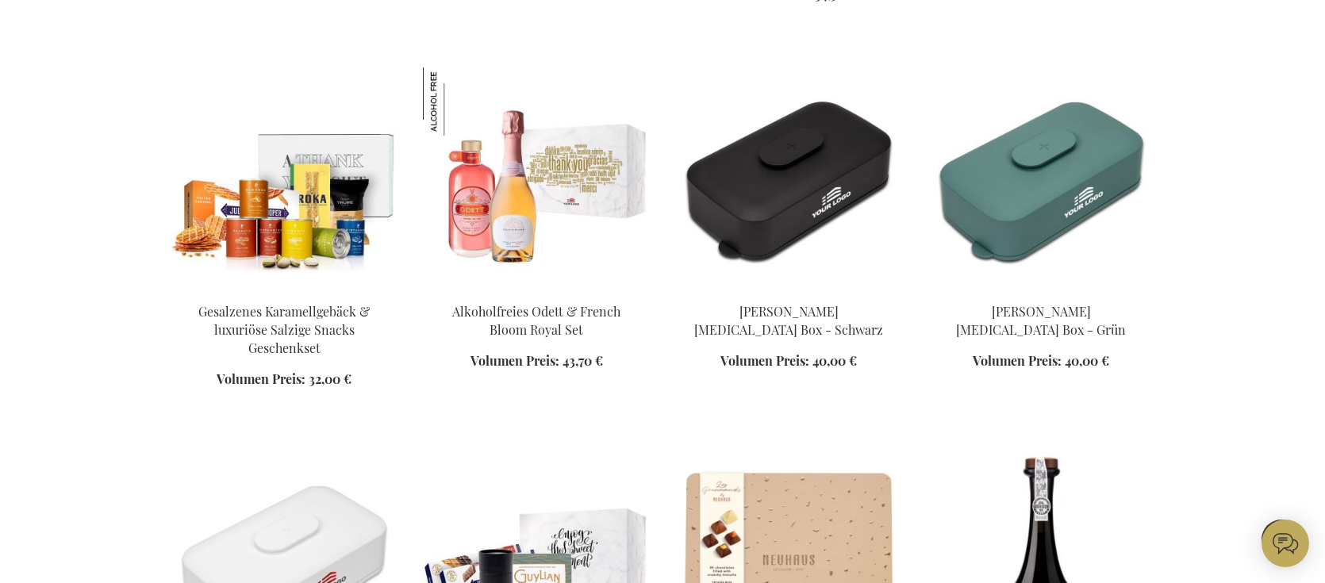
scroll to position [25697, 0]
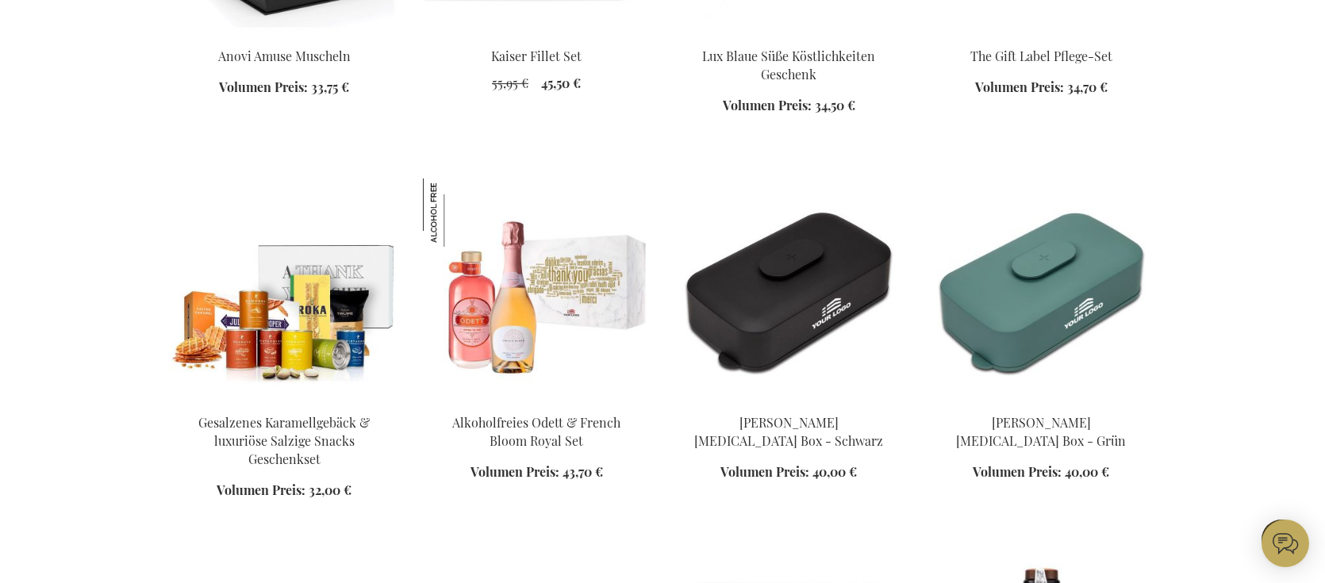
scroll to position [25565, 0]
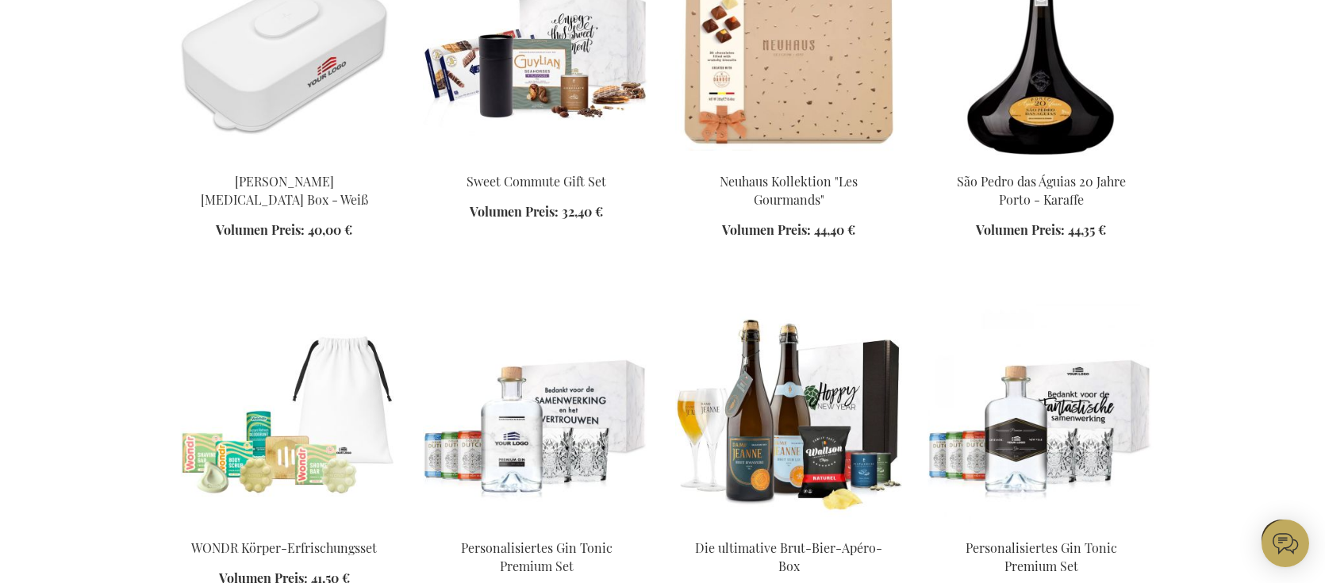
scroll to position [26199, 0]
